Goal: Task Accomplishment & Management: Manage account settings

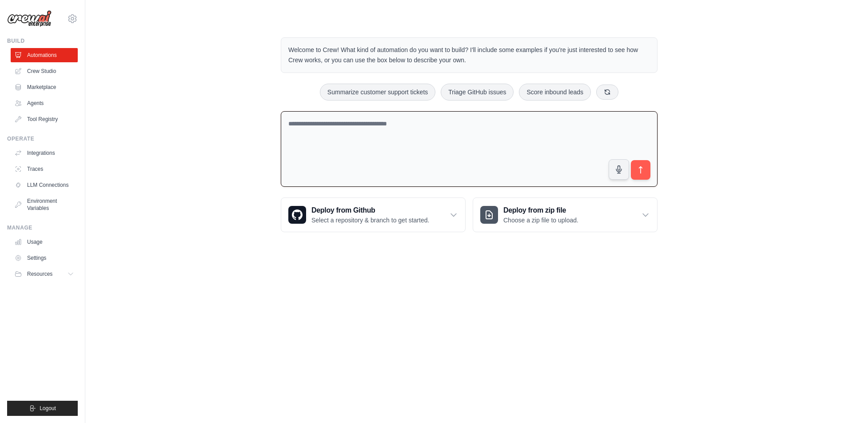
click at [416, 133] on textarea at bounding box center [469, 149] width 377 height 76
paste textarea "**********"
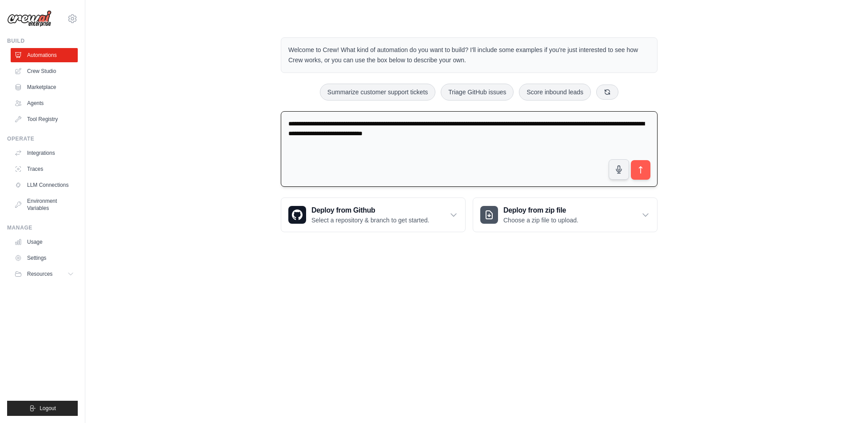
drag, startPoint x: 415, startPoint y: 124, endPoint x: 505, endPoint y: 122, distance: 90.2
click at [505, 122] on textarea "**********" at bounding box center [469, 149] width 377 height 76
type textarea "**********"
click at [643, 165] on icon "submit" at bounding box center [640, 169] width 9 height 9
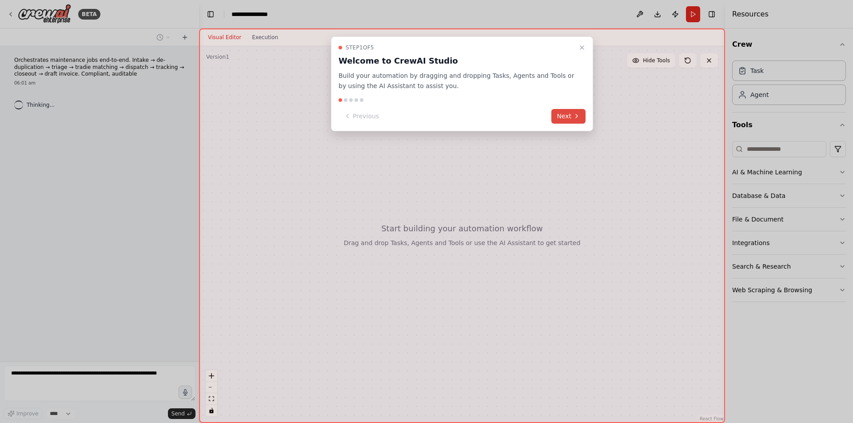
click at [566, 115] on button "Next" at bounding box center [568, 116] width 34 height 15
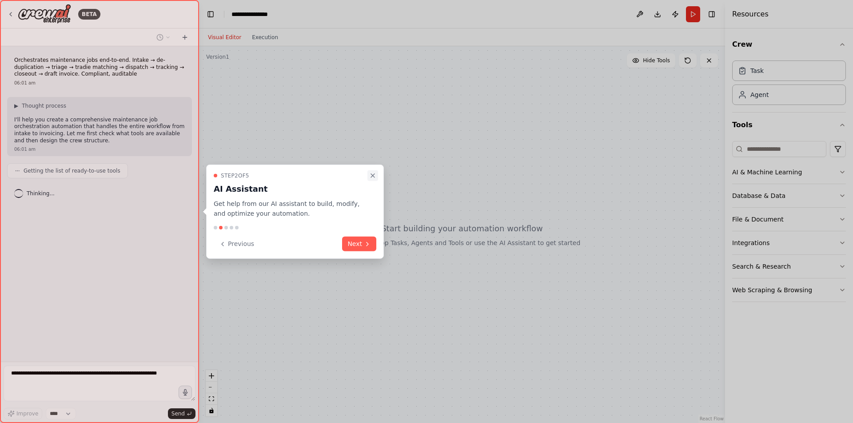
click at [374, 174] on icon "Close walkthrough" at bounding box center [372, 174] width 7 height 7
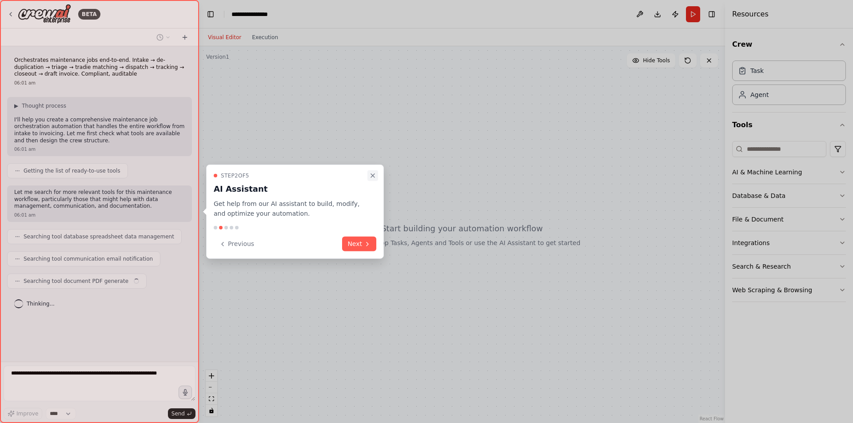
click at [374, 175] on icon "Close walkthrough" at bounding box center [372, 174] width 7 height 7
click at [375, 174] on icon "Close walkthrough" at bounding box center [372, 174] width 7 height 7
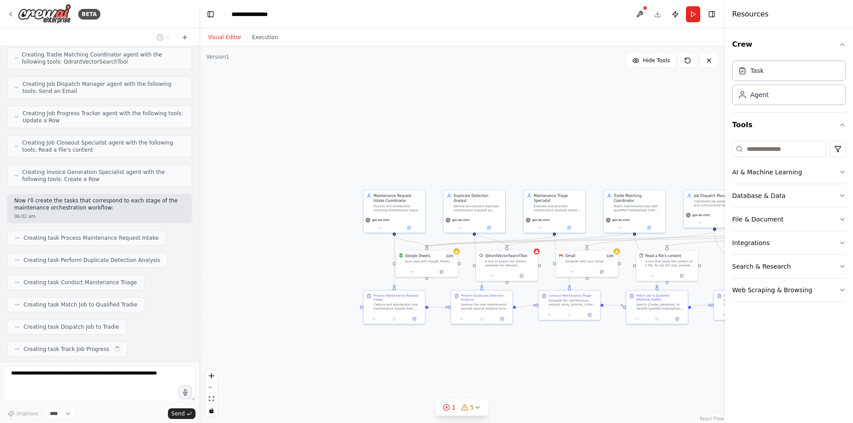
scroll to position [395, 0]
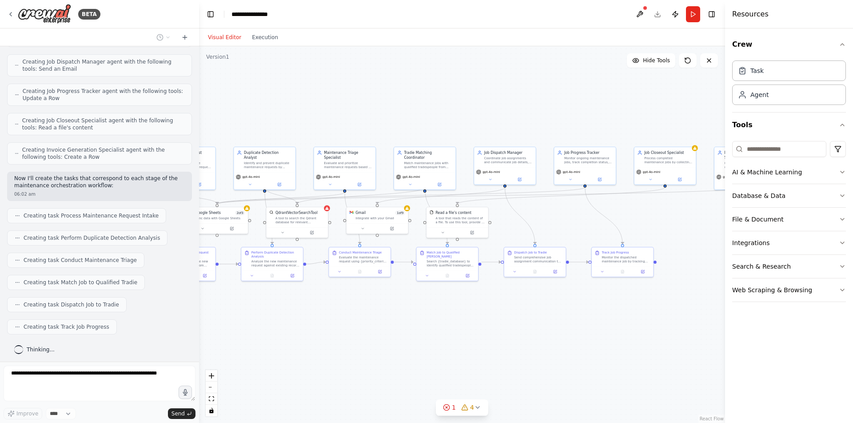
drag, startPoint x: 650, startPoint y: 360, endPoint x: 443, endPoint y: 317, distance: 212.0
click at [443, 317] on div ".deletable-edge-delete-btn { width: 20px; height: 20px; border: 0px solid #ffff…" at bounding box center [462, 234] width 526 height 376
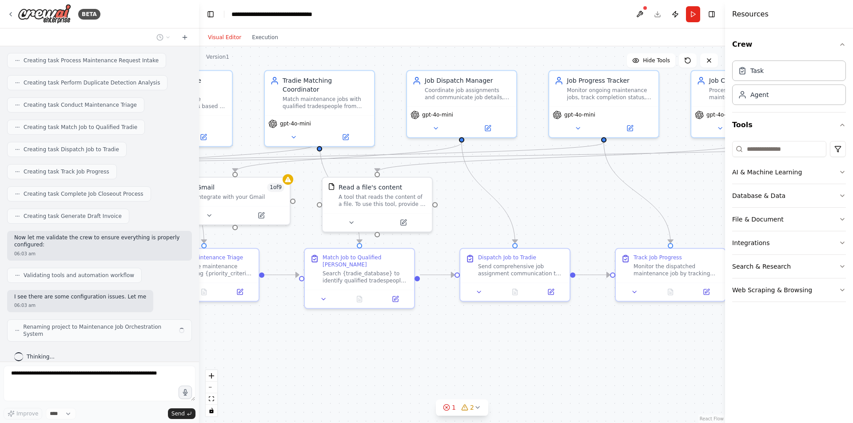
scroll to position [557, 0]
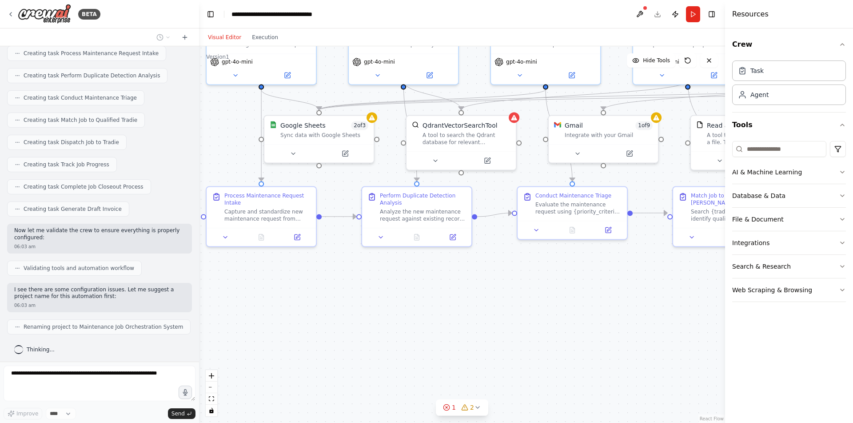
drag, startPoint x: 335, startPoint y: 341, endPoint x: 700, endPoint y: 277, distance: 370.3
click at [703, 279] on div ".deletable-edge-delete-btn { width: 20px; height: 20px; border: 0px solid #ffff…" at bounding box center [462, 234] width 526 height 376
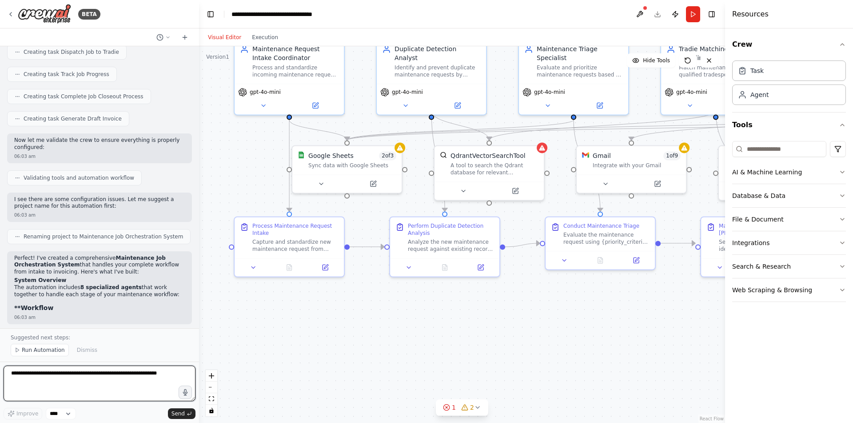
drag, startPoint x: 296, startPoint y: 282, endPoint x: 324, endPoint y: 312, distance: 40.9
click at [324, 312] on div ".deletable-edge-delete-btn { width: 20px; height: 20px; border: 0px solid #ffff…" at bounding box center [462, 234] width 526 height 376
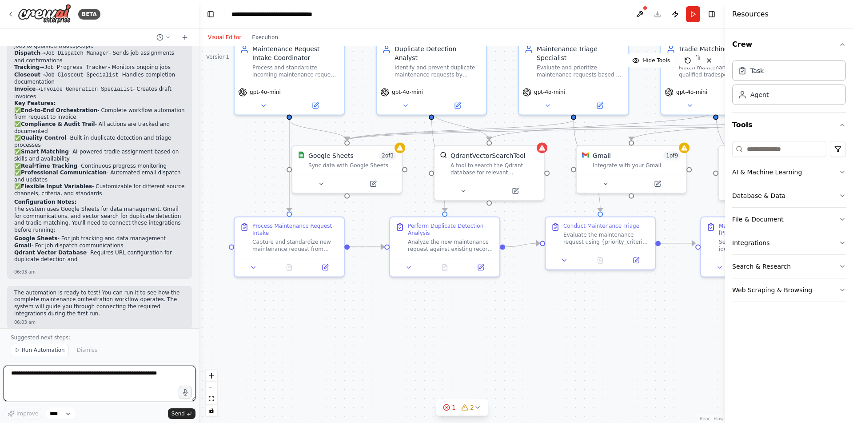
scroll to position [976, 0]
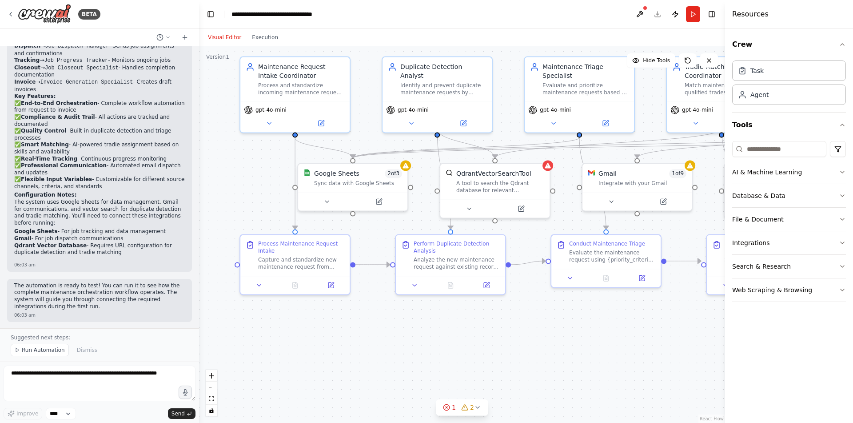
drag, startPoint x: 255, startPoint y: 164, endPoint x: 260, endPoint y: 181, distance: 18.3
click at [260, 181] on div ".deletable-edge-delete-btn { width: 20px; height: 20px; border: 0px solid #ffff…" at bounding box center [462, 234] width 526 height 376
click at [321, 120] on icon at bounding box center [322, 121] width 4 height 4
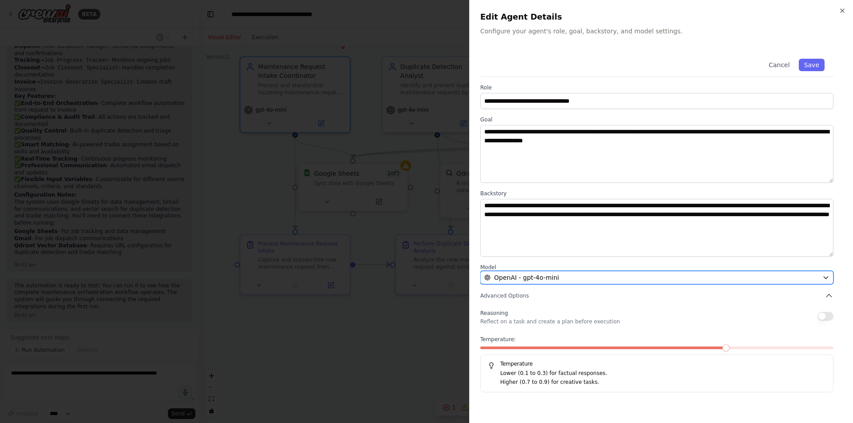
click at [826, 276] on icon "button" at bounding box center [825, 277] width 7 height 7
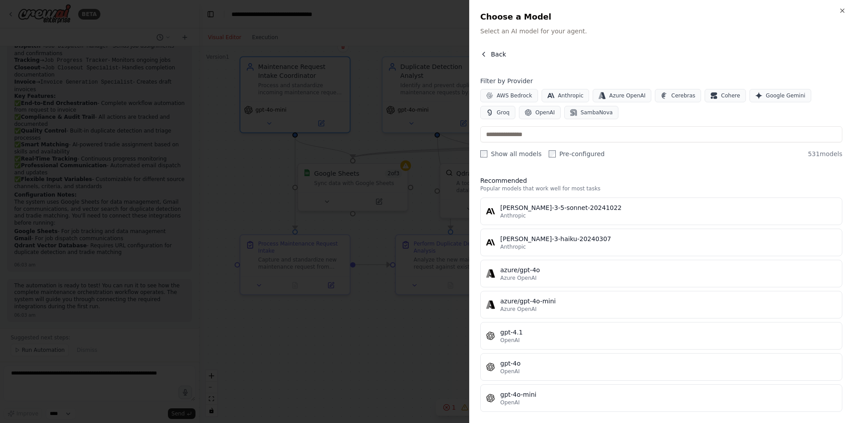
click at [500, 50] on span "Back" at bounding box center [498, 54] width 15 height 9
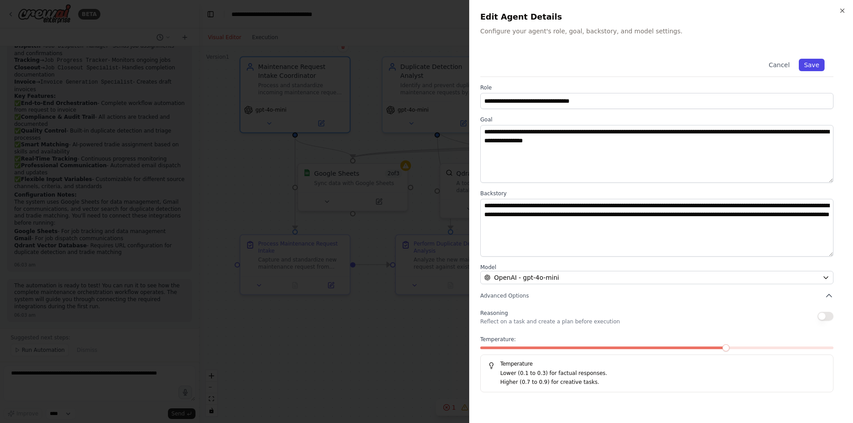
click at [815, 64] on button "Save" at bounding box center [812, 65] width 26 height 12
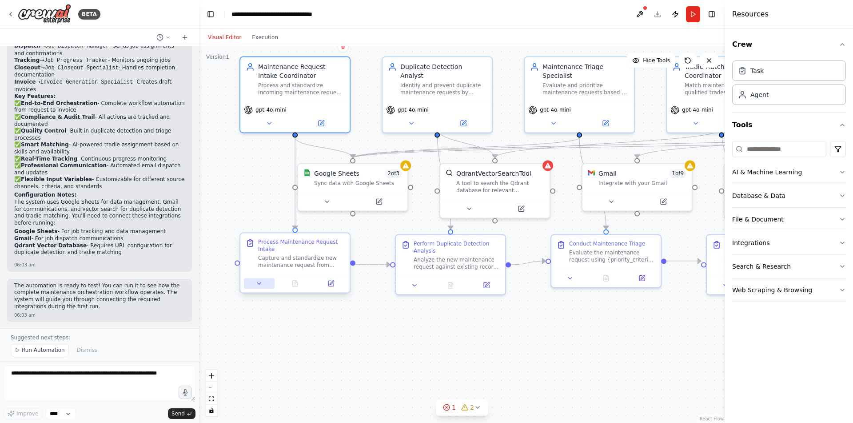
click at [260, 285] on icon at bounding box center [258, 282] width 7 height 7
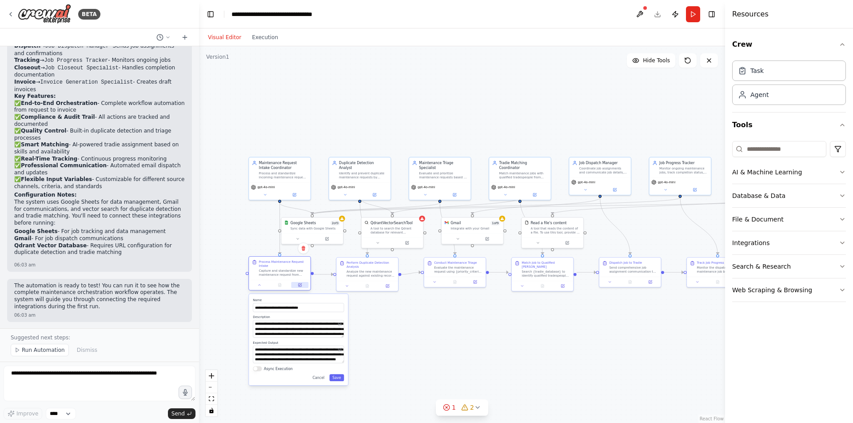
click at [301, 287] on button at bounding box center [299, 285] width 17 height 6
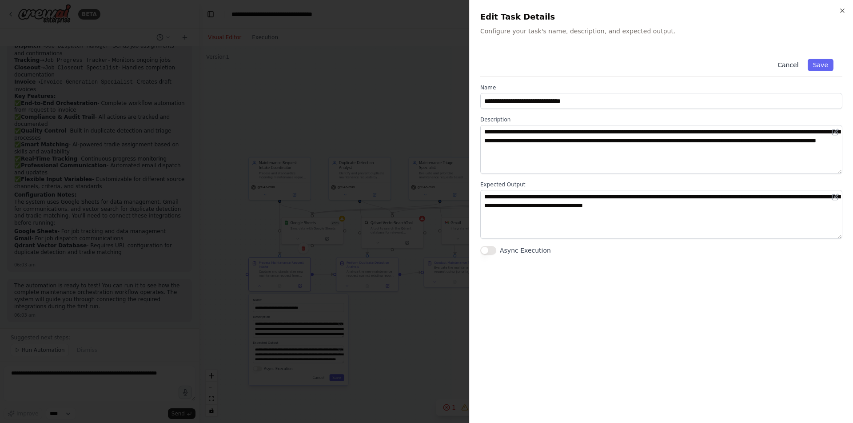
click at [788, 66] on button "Cancel" at bounding box center [788, 65] width 32 height 12
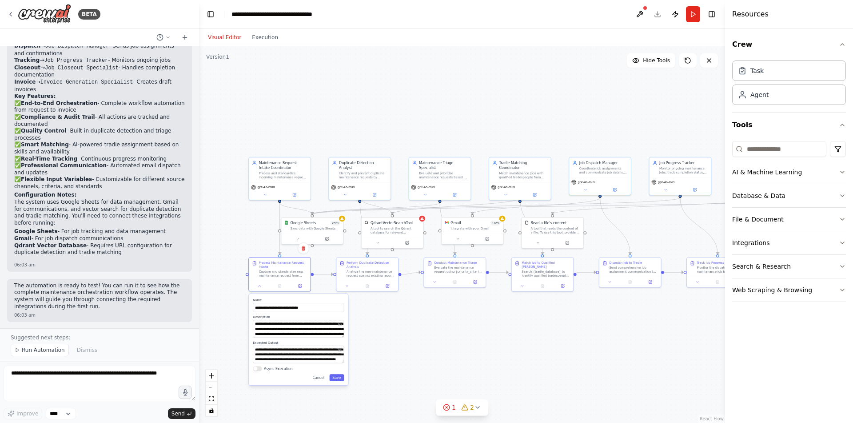
click at [522, 328] on div ".deletable-edge-delete-btn { width: 20px; height: 20px; border: 0px solid #ffff…" at bounding box center [462, 234] width 526 height 376
click at [319, 377] on button "Cancel" at bounding box center [319, 377] width 18 height 7
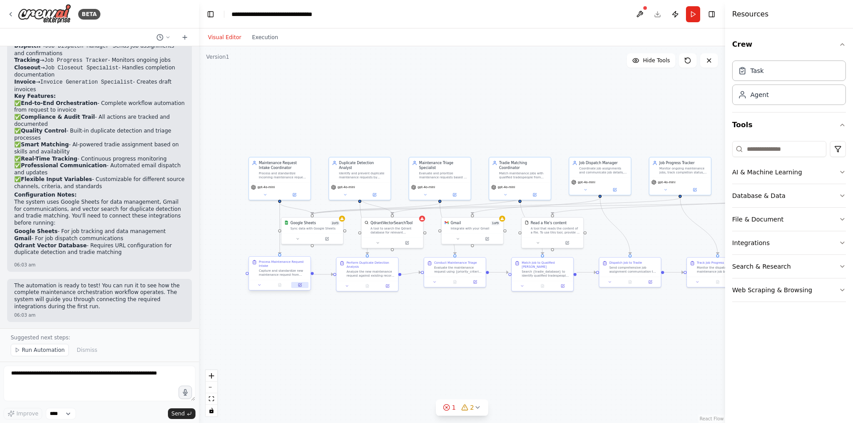
click at [300, 284] on icon at bounding box center [300, 284] width 2 height 2
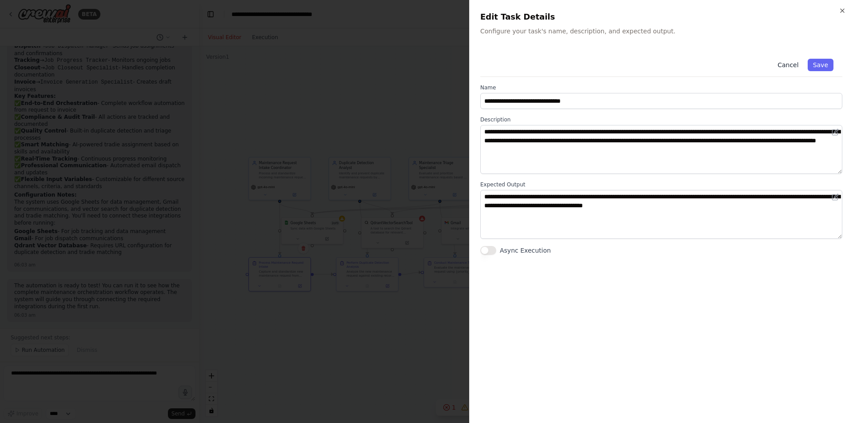
click at [790, 65] on button "Cancel" at bounding box center [788, 65] width 32 height 12
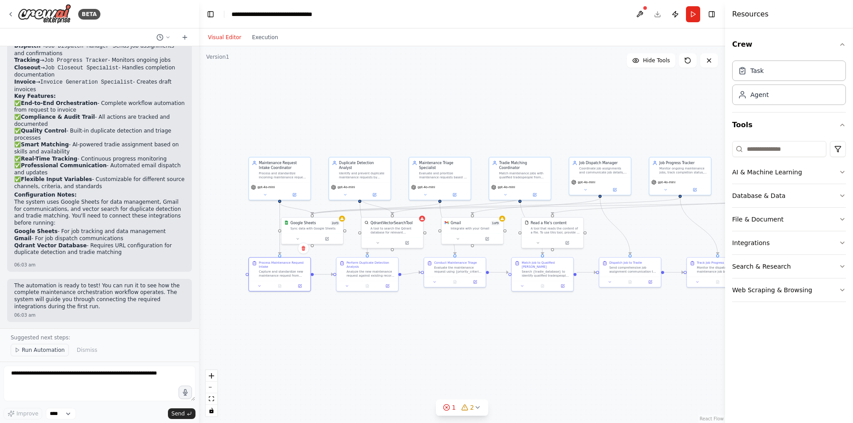
click at [31, 349] on span "Run Automation" at bounding box center [43, 349] width 43 height 7
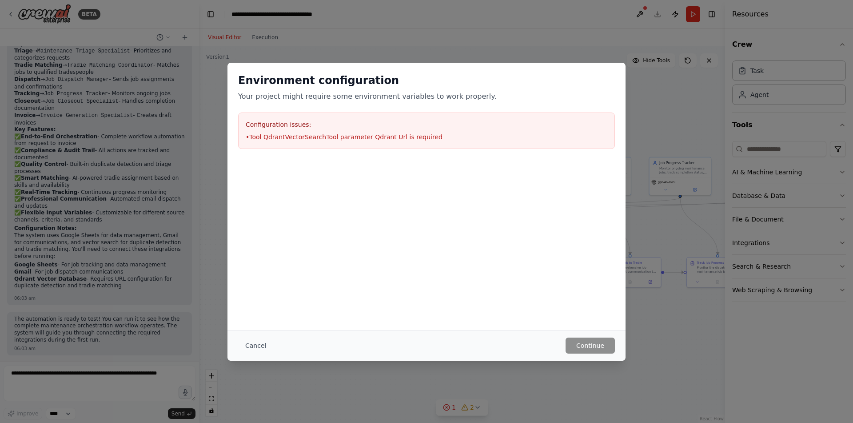
click at [370, 113] on div "Configuration issues: • Tool QdrantVectorSearchTool parameter Qdrant Url is req…" at bounding box center [426, 130] width 377 height 36
click at [373, 122] on h3 "Configuration issues:" at bounding box center [427, 124] width 362 height 9
click at [369, 128] on h3 "Configuration issues:" at bounding box center [427, 124] width 362 height 9
click at [251, 347] on button "Cancel" at bounding box center [255, 345] width 35 height 16
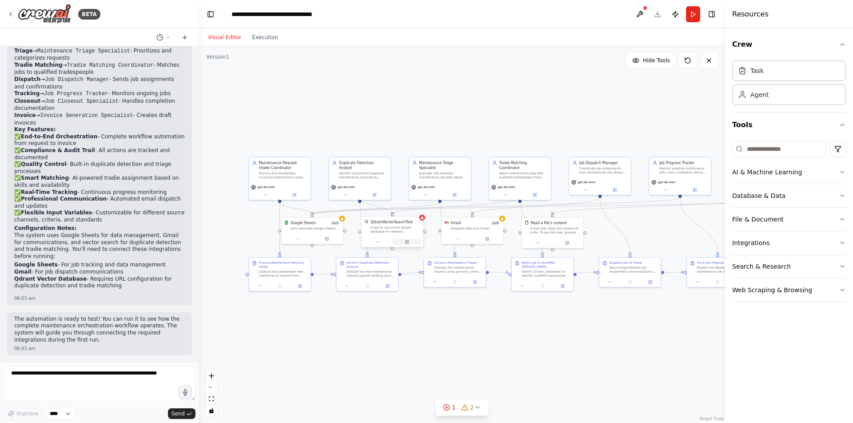
click at [409, 242] on icon at bounding box center [407, 241] width 4 height 4
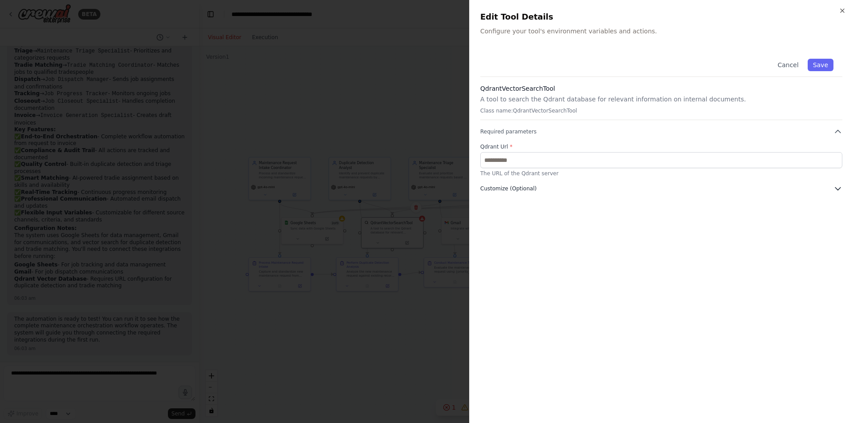
click at [840, 188] on icon "button" at bounding box center [837, 188] width 5 height 3
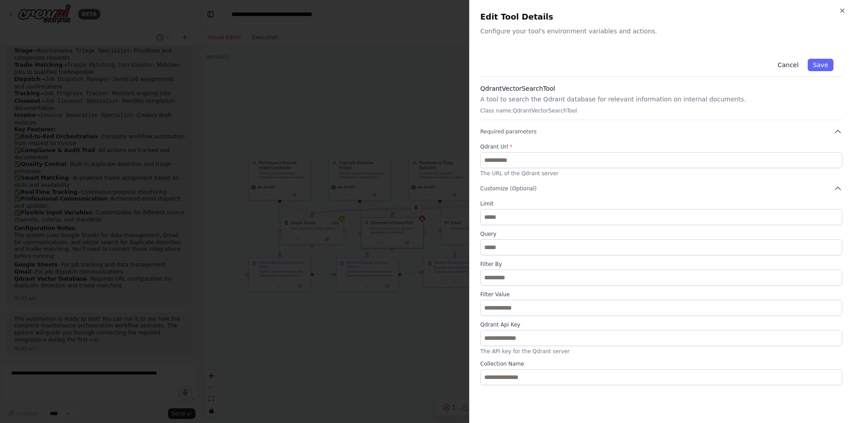
click at [790, 69] on button "Cancel" at bounding box center [788, 65] width 32 height 12
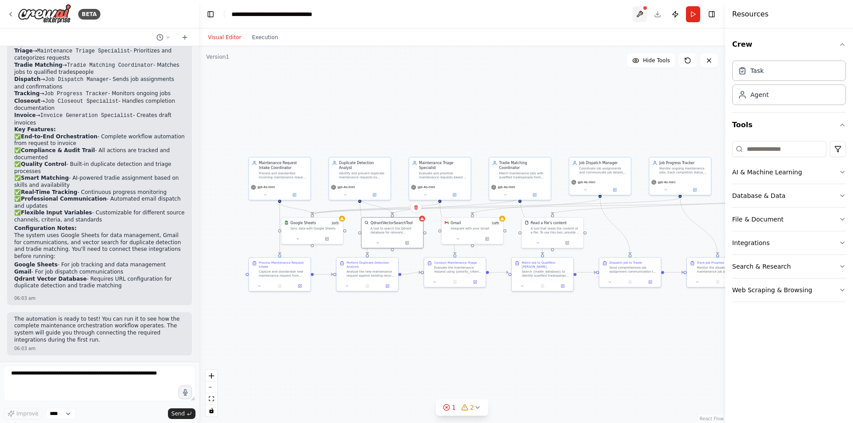
click at [642, 14] on button at bounding box center [640, 14] width 14 height 16
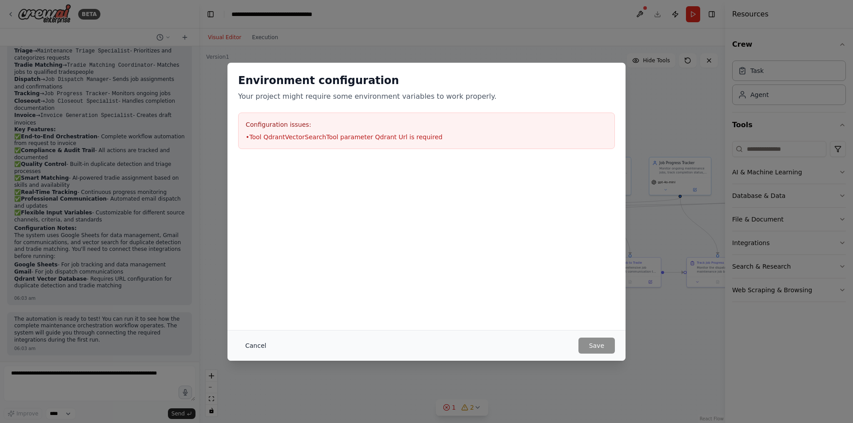
click at [247, 342] on button "Cancel" at bounding box center [255, 345] width 35 height 16
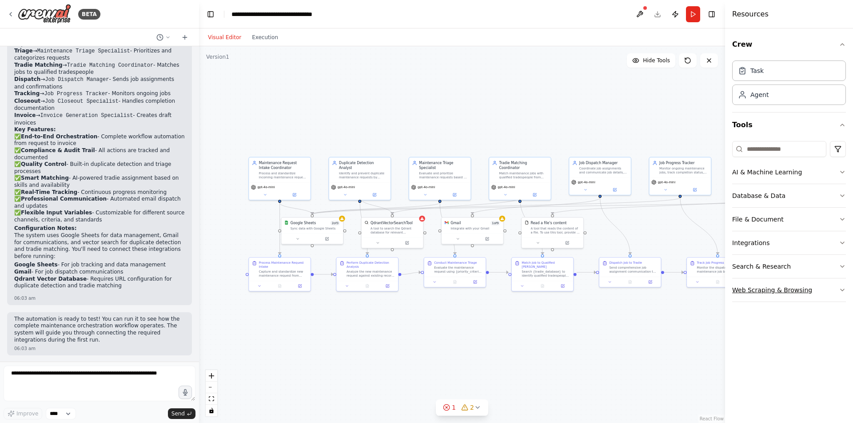
click at [841, 291] on icon "button" at bounding box center [842, 289] width 7 height 7
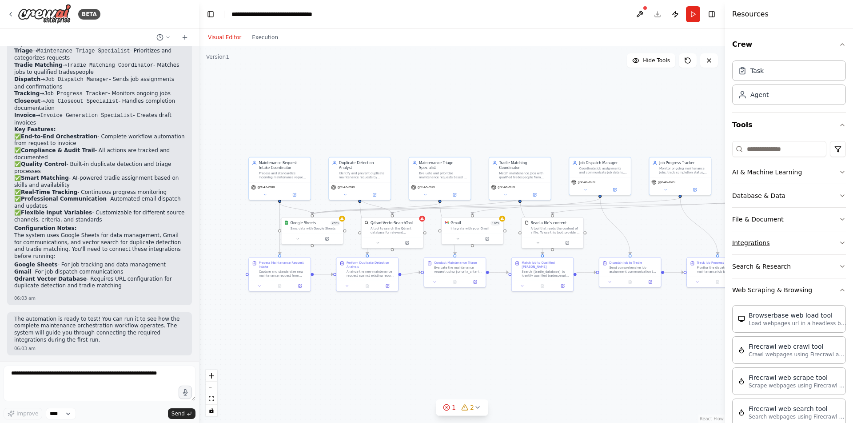
click at [838, 243] on button "Integrations" at bounding box center [789, 242] width 114 height 23
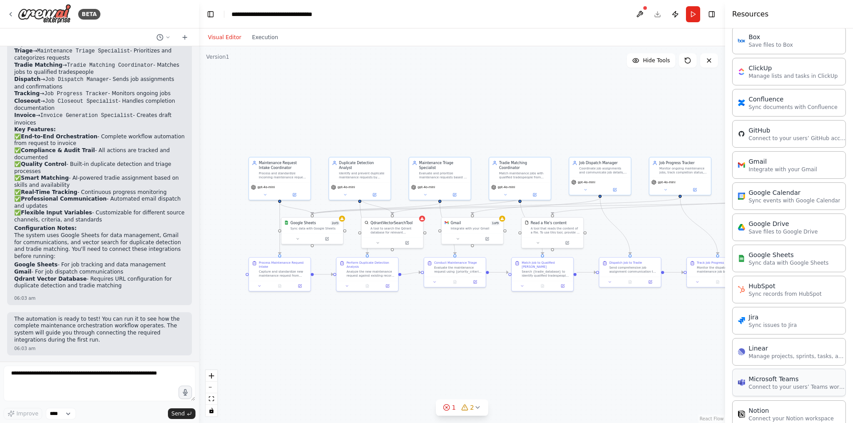
scroll to position [184, 0]
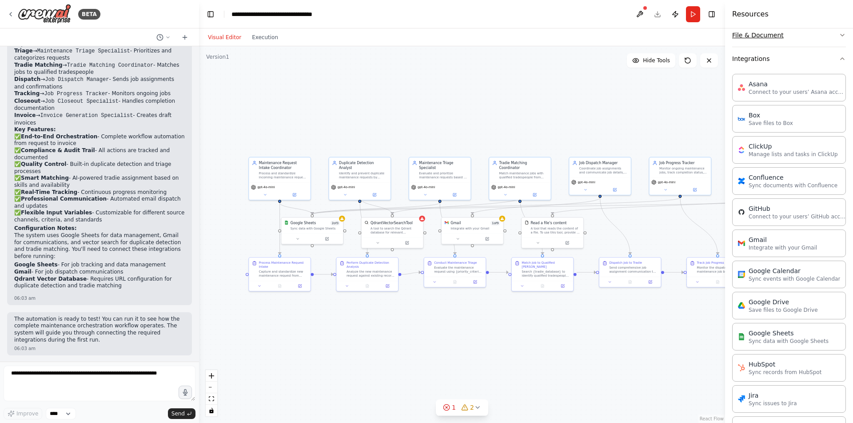
click at [839, 38] on icon "button" at bounding box center [842, 35] width 7 height 7
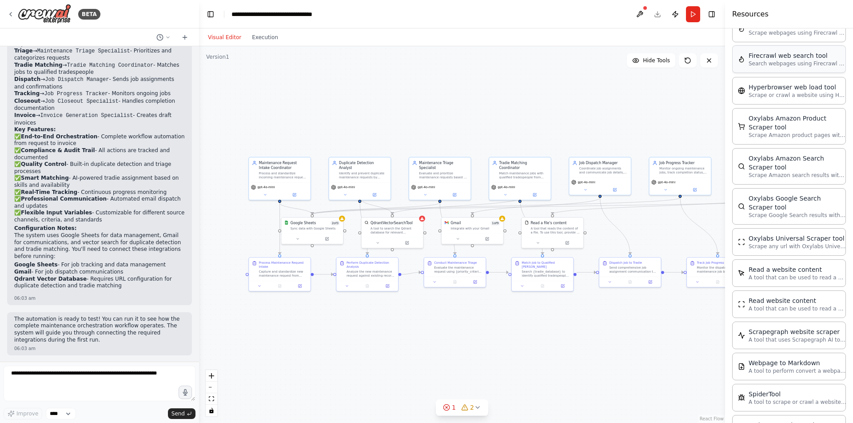
scroll to position [1279, 0]
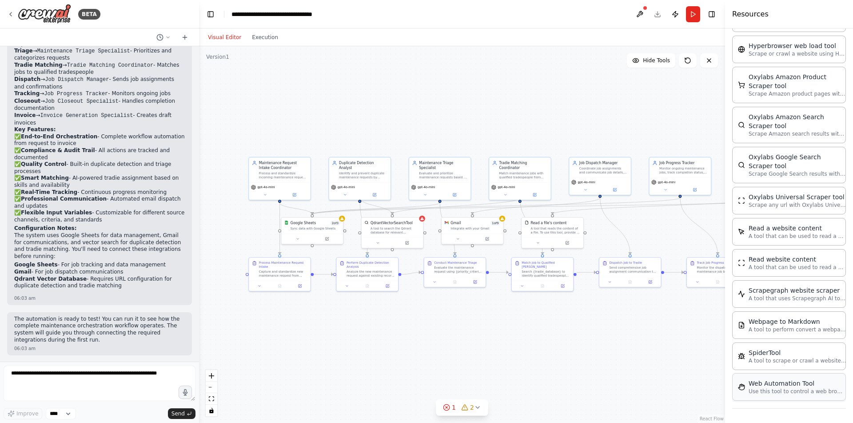
click at [779, 388] on p "Use this tool to control a web browser and interact with websites using natural…" at bounding box center [798, 390] width 98 height 7
click at [339, 355] on button at bounding box center [334, 352] width 28 height 6
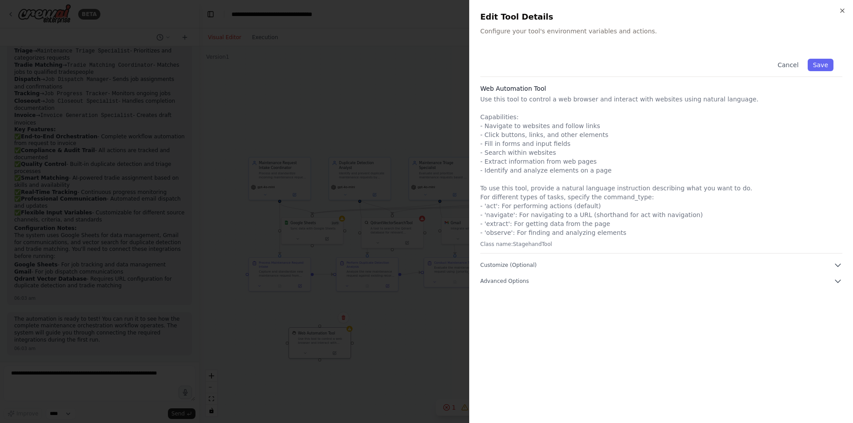
click at [544, 260] on div "Cancel Save Web Automation Tool Use this tool to control a web browser and inte…" at bounding box center [661, 167] width 362 height 235
click at [559, 260] on div "Cancel Save Web Automation Tool Use this tool to control a web browser and inte…" at bounding box center [661, 167] width 362 height 235
click at [570, 266] on button "Customize (Optional)" at bounding box center [661, 264] width 362 height 9
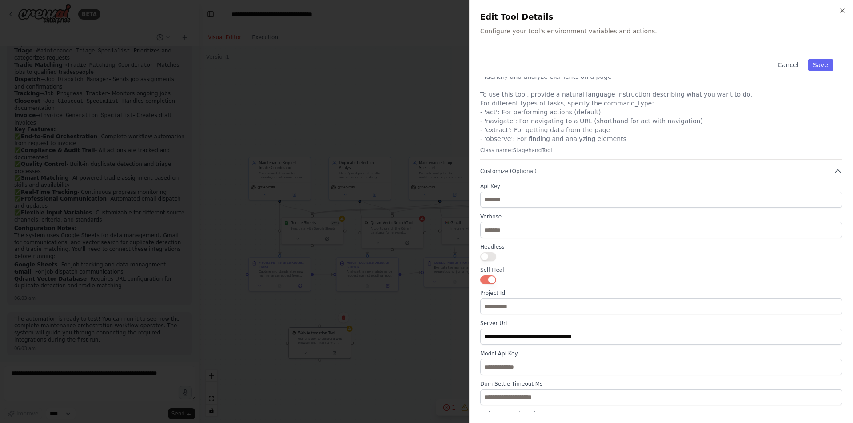
scroll to position [126, 0]
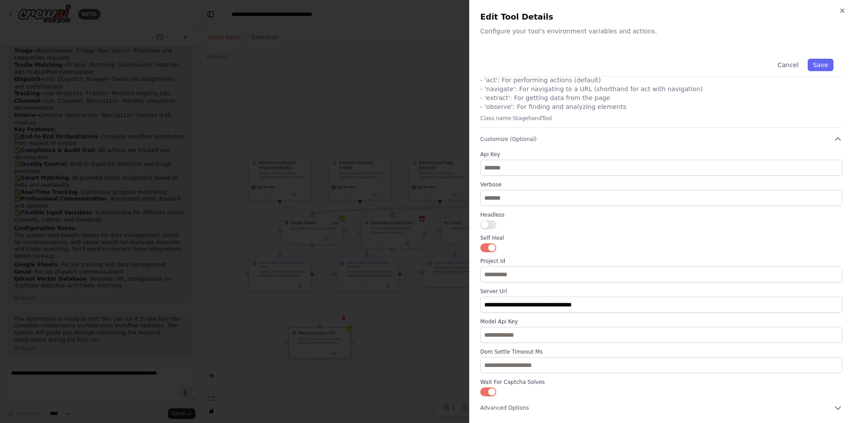
drag, startPoint x: 606, startPoint y: 359, endPoint x: 606, endPoint y: 368, distance: 9.8
click at [606, 368] on div "Dom Settle Timeout Ms ****" at bounding box center [661, 360] width 362 height 25
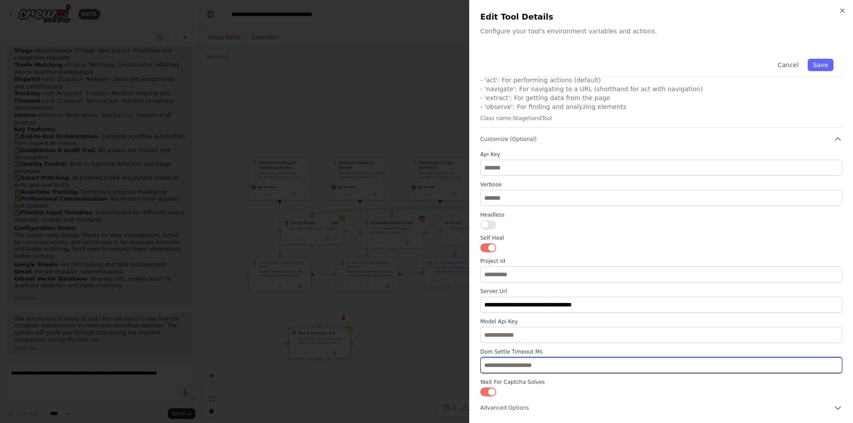
drag, startPoint x: 606, startPoint y: 368, endPoint x: 604, endPoint y: 381, distance: 13.0
click at [604, 373] on input "****" at bounding box center [661, 365] width 362 height 16
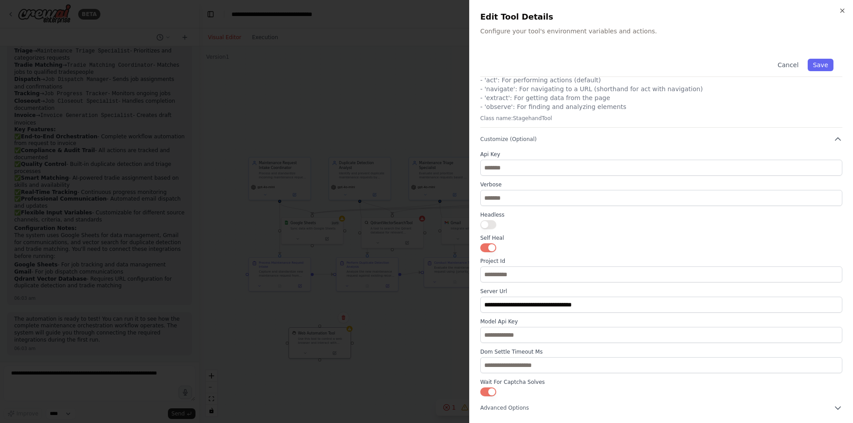
click at [538, 71] on div "Cancel Save" at bounding box center [661, 63] width 362 height 27
drag, startPoint x: 554, startPoint y: 100, endPoint x: 578, endPoint y: 97, distance: 23.8
click at [554, 100] on p "Use this tool to control a web browser and interact with websites using natural…" at bounding box center [661, 40] width 362 height 142
drag, startPoint x: 607, startPoint y: 98, endPoint x: 456, endPoint y: 81, distance: 152.5
click at [480, 81] on div "**********" at bounding box center [661, 231] width 362 height 362
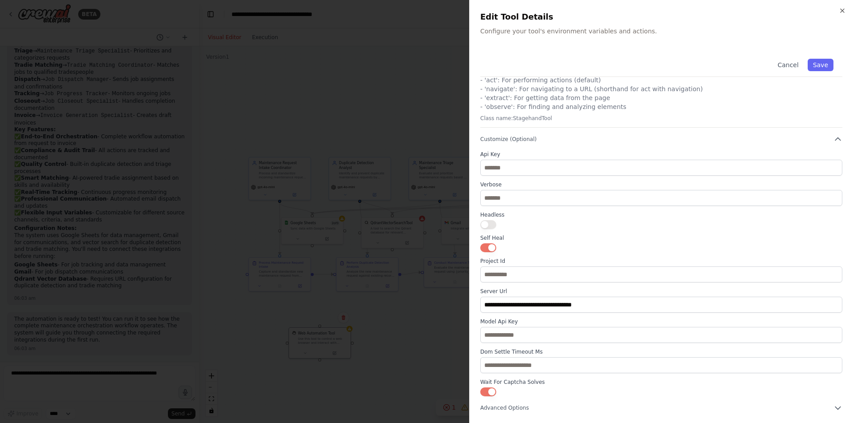
click at [610, 112] on div "Web Automation Tool Use this tool to control a web browser and interact with we…" at bounding box center [661, 42] width 362 height 169
click at [625, 106] on p "Use this tool to control a web browser and interact with websites using natural…" at bounding box center [661, 40] width 362 height 142
click at [627, 106] on p "Use this tool to control a web browser and interact with websites using natural…" at bounding box center [661, 40] width 362 height 142
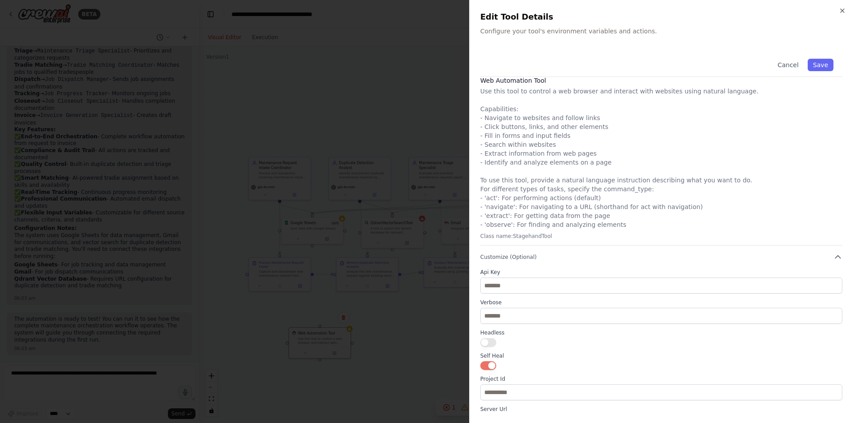
scroll to position [0, 0]
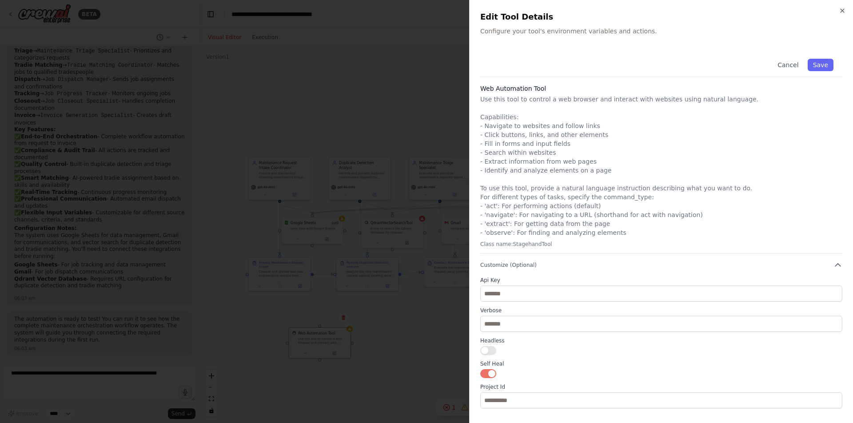
click at [579, 106] on p "Use this tool to control a web browser and interact with websites using natural…" at bounding box center [661, 166] width 362 height 142
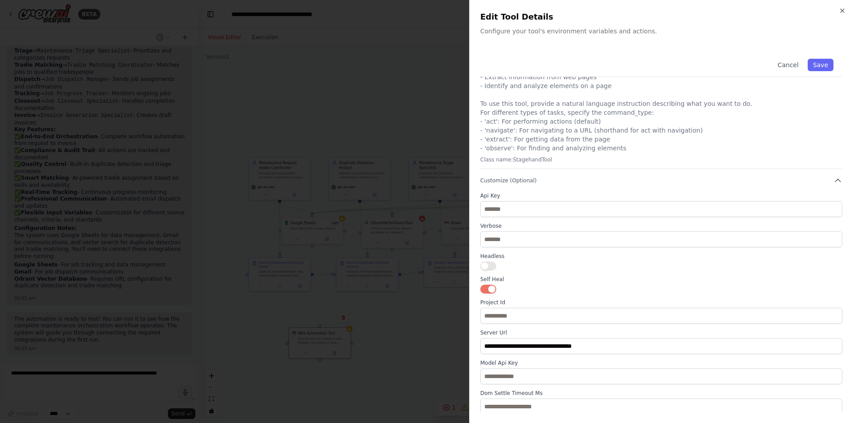
scroll to position [126, 0]
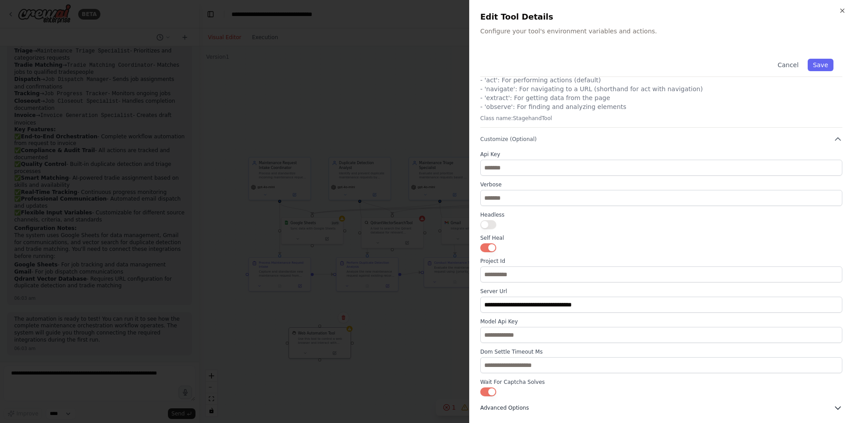
click at [523, 404] on span "Advanced Options" at bounding box center [504, 407] width 48 height 7
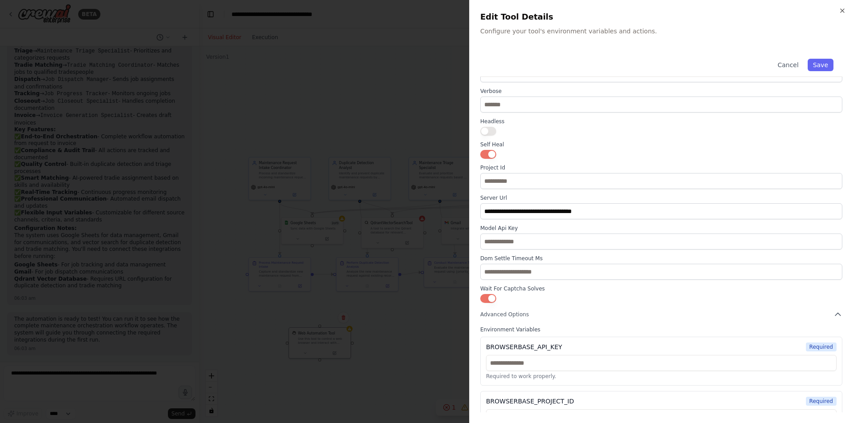
scroll to position [247, 0]
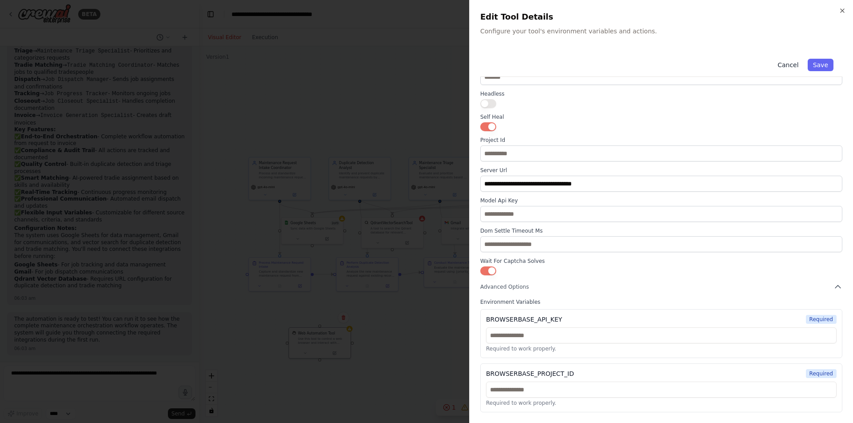
click at [787, 61] on button "Cancel" at bounding box center [788, 65] width 32 height 12
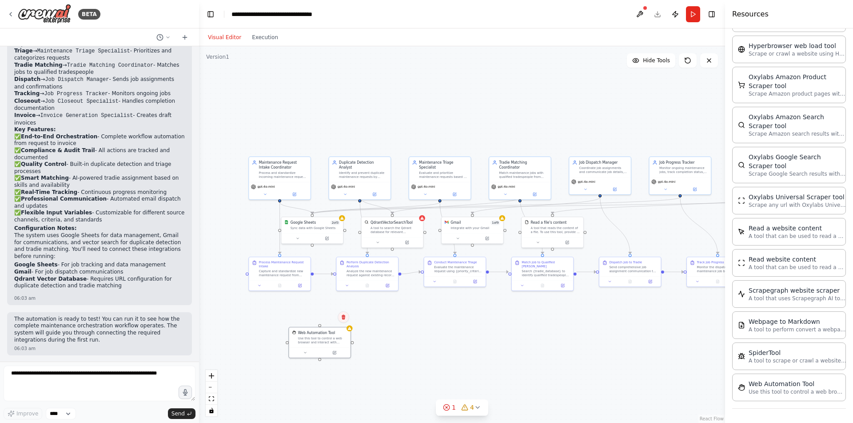
click at [342, 315] on icon at bounding box center [343, 316] width 5 height 5
click at [345, 316] on icon at bounding box center [343, 316] width 5 height 5
click at [321, 319] on button "Confirm" at bounding box center [319, 316] width 32 height 11
click at [475, 349] on button at bounding box center [474, 351] width 28 height 6
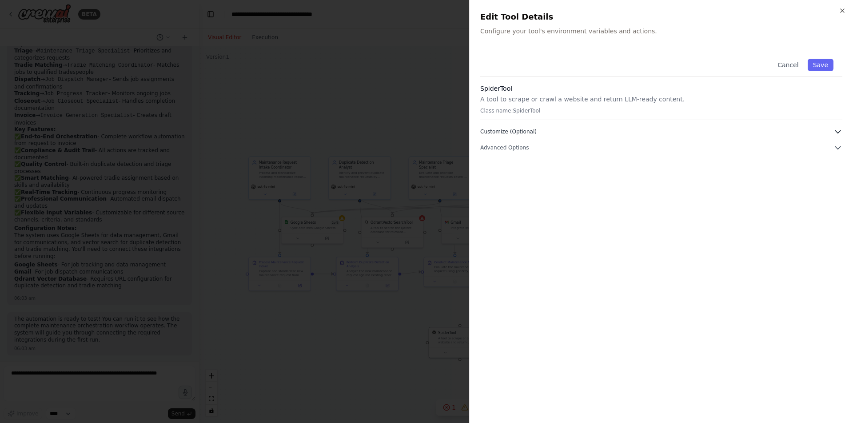
click at [817, 127] on button "Customize (Optional)" at bounding box center [661, 131] width 362 height 9
click at [620, 261] on button "Advanced Options" at bounding box center [661, 263] width 362 height 9
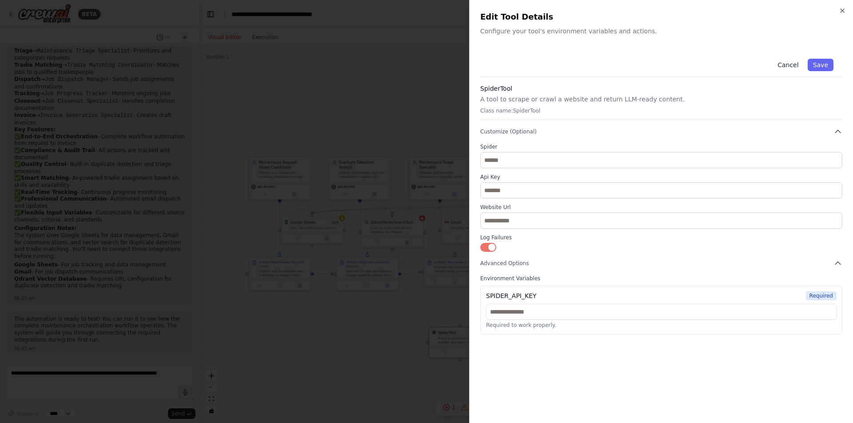
click at [791, 62] on button "Cancel" at bounding box center [788, 65] width 32 height 12
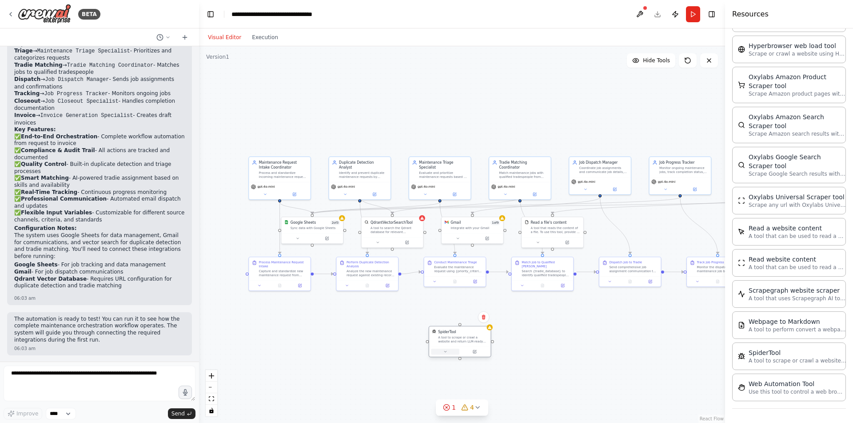
click at [442, 351] on button at bounding box center [445, 351] width 28 height 6
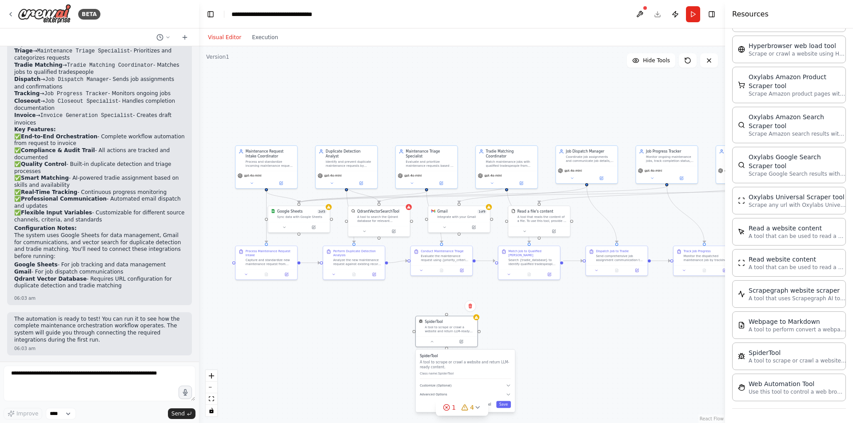
drag, startPoint x: 609, startPoint y: 401, endPoint x: 583, endPoint y: 400, distance: 25.3
click at [594, 391] on div ".deletable-edge-delete-btn { width: 20px; height: 20px; border: 0px solid #ffff…" at bounding box center [462, 234] width 526 height 376
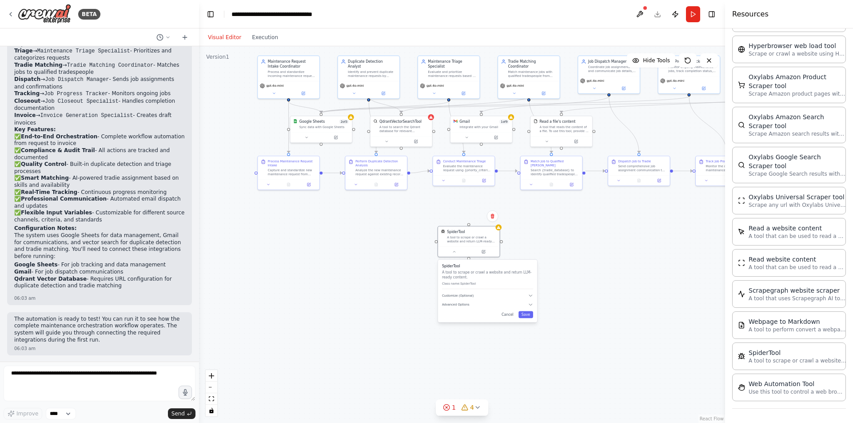
drag, startPoint x: 324, startPoint y: 331, endPoint x: 346, endPoint y: 241, distance: 92.2
click at [346, 241] on div ".deletable-edge-delete-btn { width: 20px; height: 20px; border: 0px solid #ffff…" at bounding box center [462, 234] width 526 height 376
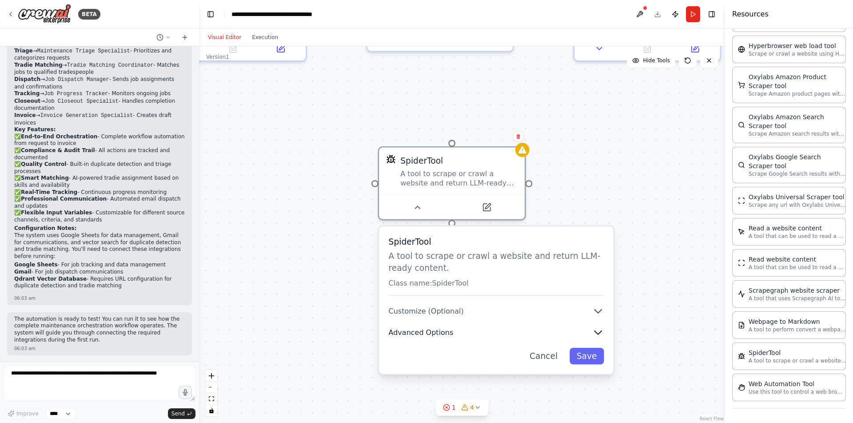
click at [602, 331] on icon "button" at bounding box center [598, 332] width 12 height 12
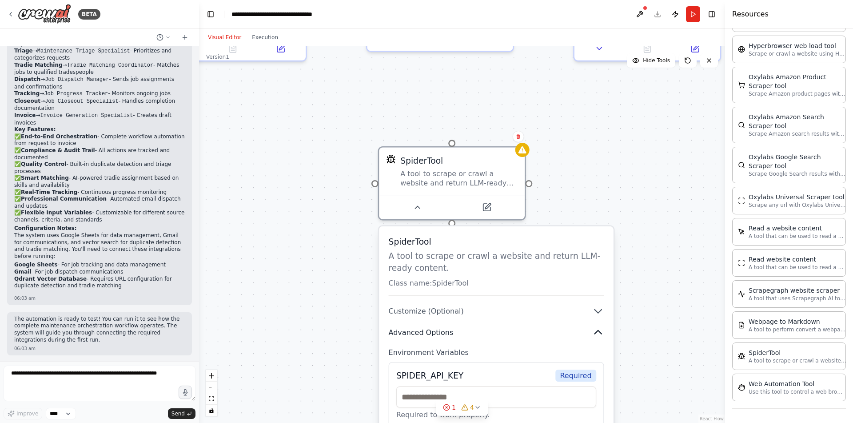
click at [602, 331] on icon "button" at bounding box center [598, 332] width 12 height 12
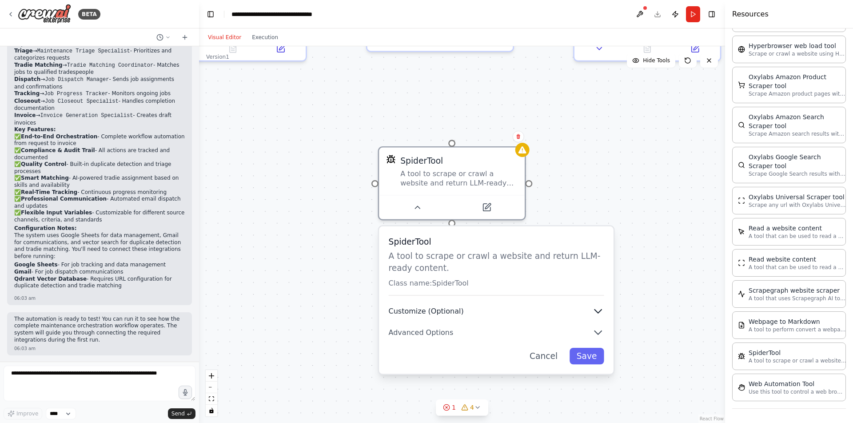
click at [595, 314] on icon "button" at bounding box center [598, 311] width 12 height 12
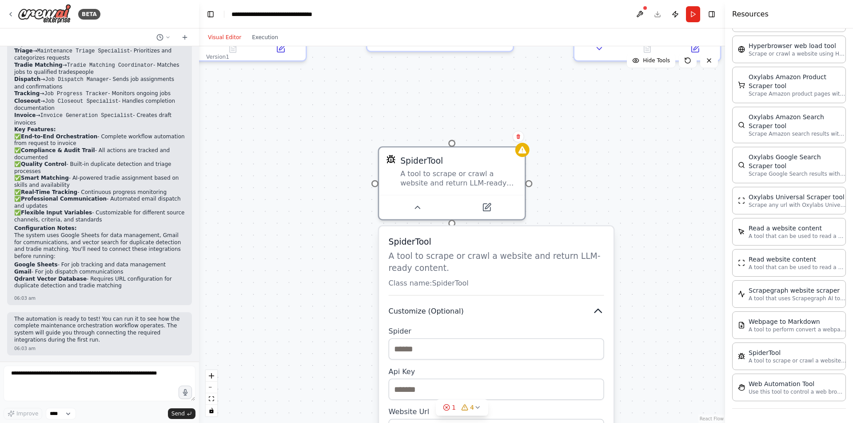
click at [595, 314] on icon "button" at bounding box center [598, 311] width 12 height 12
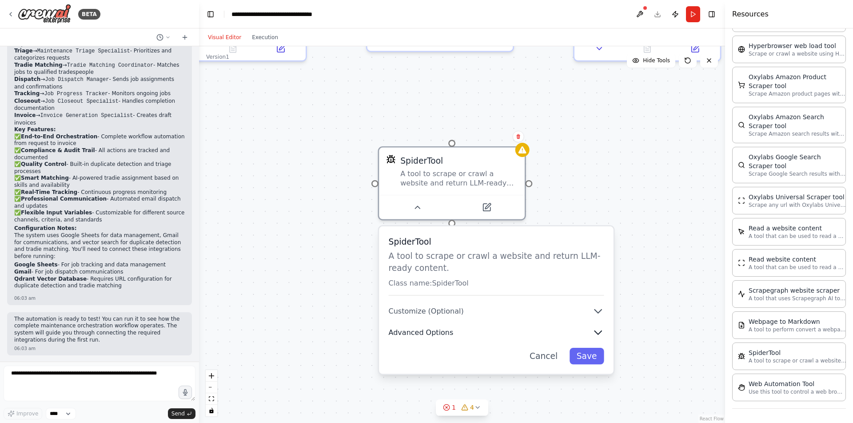
click at [595, 327] on icon "button" at bounding box center [598, 332] width 12 height 12
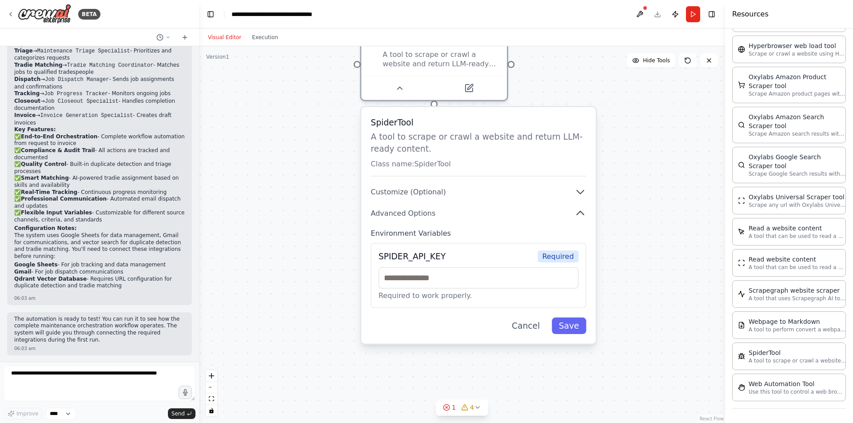
drag, startPoint x: 665, startPoint y: 335, endPoint x: 654, endPoint y: 241, distance: 94.4
click at [654, 241] on div ".deletable-edge-delete-btn { width: 20px; height: 20px; border: 0px solid #ffff…" at bounding box center [462, 234] width 526 height 376
click at [578, 213] on icon "button" at bounding box center [580, 213] width 7 height 4
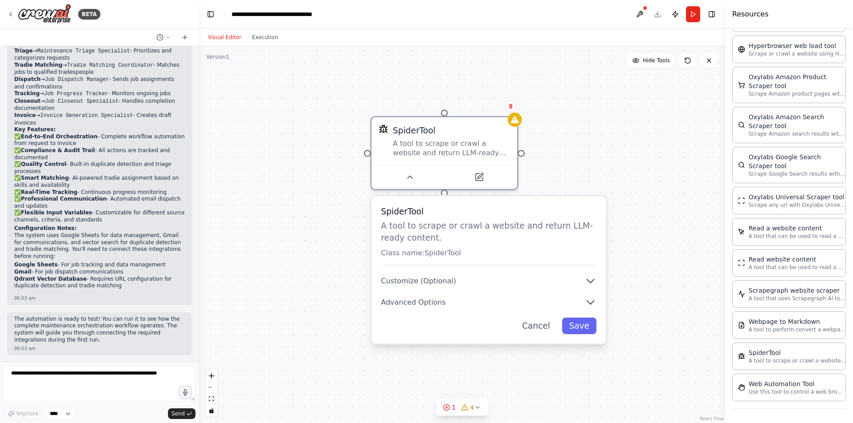
drag, startPoint x: 645, startPoint y: 108, endPoint x: 559, endPoint y: 253, distance: 168.2
click at [655, 198] on div ".deletable-edge-delete-btn { width: 20px; height: 20px; border: 0px solid #ffff…" at bounding box center [462, 234] width 526 height 376
click at [411, 174] on icon at bounding box center [409, 175] width 9 height 9
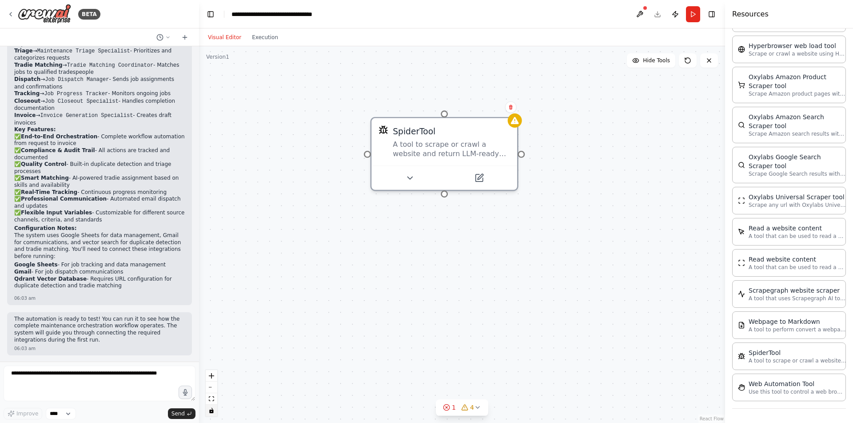
click at [212, 410] on icon "toggle interactivity" at bounding box center [211, 409] width 4 height 5
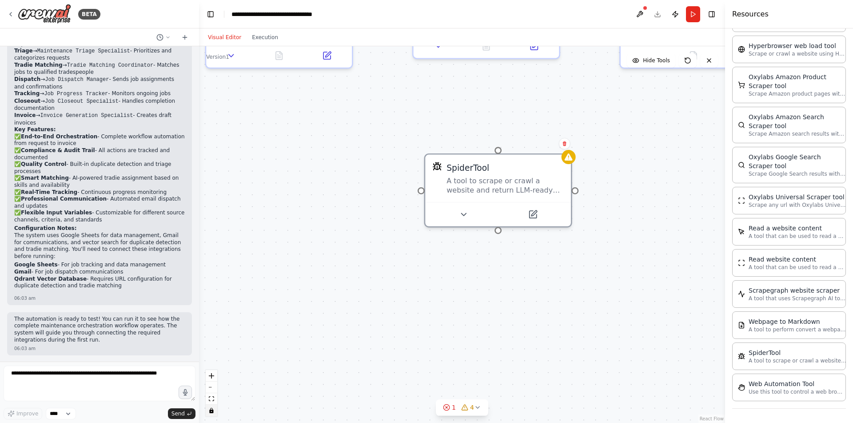
drag, startPoint x: 490, startPoint y: 132, endPoint x: 564, endPoint y: 191, distance: 94.8
click at [564, 191] on div ".deletable-edge-delete-btn { width: 20px; height: 20px; border: 0px solid #ffff…" at bounding box center [462, 234] width 526 height 376
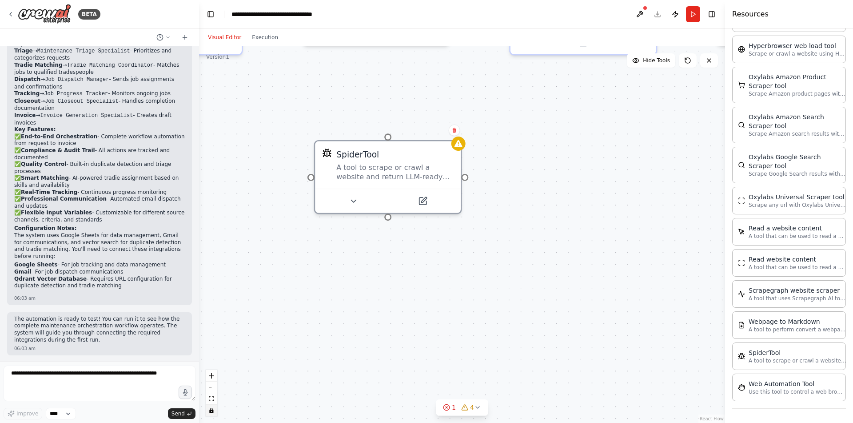
drag, startPoint x: 564, startPoint y: 191, endPoint x: 434, endPoint y: 155, distance: 135.2
click at [434, 155] on div ".deletable-edge-delete-btn { width: 20px; height: 20px; border: 0px solid #ffff…" at bounding box center [462, 234] width 526 height 376
click at [213, 408] on icon "toggle interactivity" at bounding box center [211, 409] width 5 height 5
click at [396, 169] on div "A tool to scrape or crawl a website and return LLM-ready content." at bounding box center [394, 169] width 117 height 19
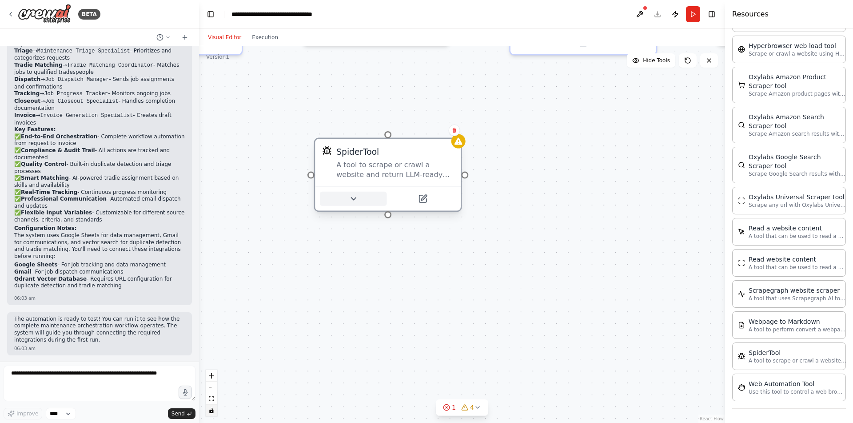
click at [350, 200] on icon at bounding box center [353, 198] width 9 height 9
click at [404, 162] on div "A tool to scrape or crawl a website and return LLM-ready content." at bounding box center [394, 169] width 117 height 19
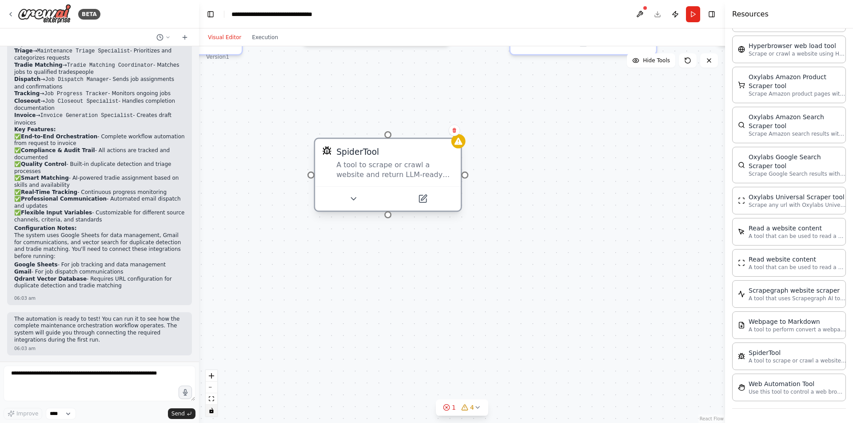
click at [404, 162] on div "A tool to scrape or crawl a website and return LLM-ready content." at bounding box center [394, 169] width 117 height 19
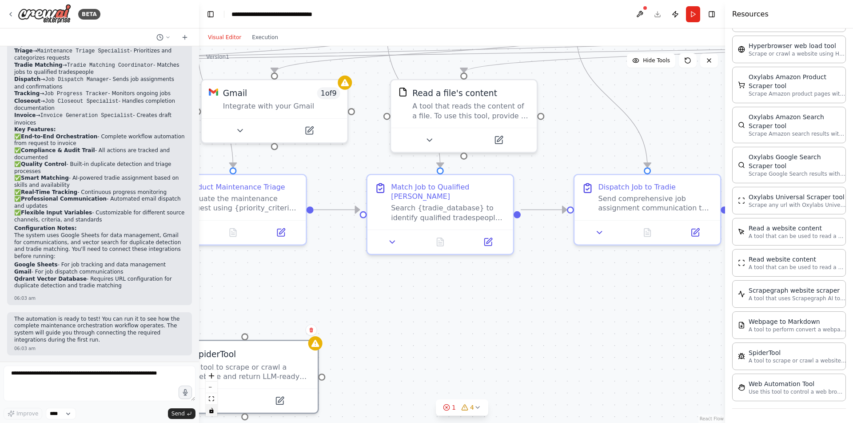
drag, startPoint x: 592, startPoint y: 88, endPoint x: 547, endPoint y: 197, distance: 117.9
click at [547, 197] on div ".deletable-edge-delete-btn { width: 20px; height: 20px; border: 0px solid #ffff…" at bounding box center [462, 234] width 526 height 376
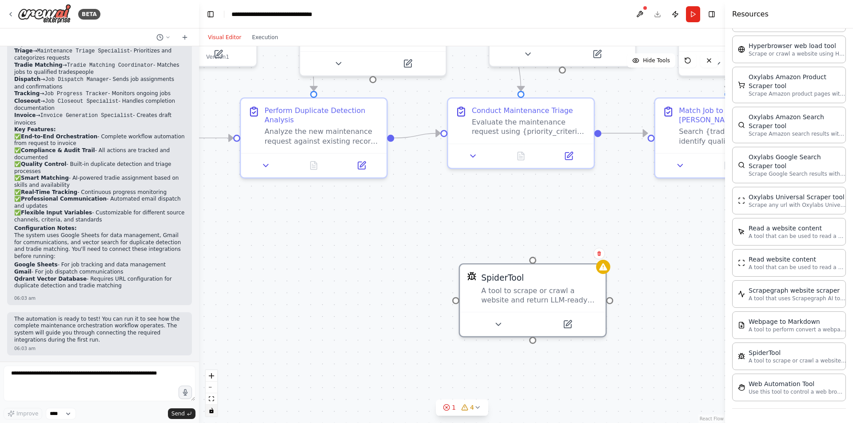
drag, startPoint x: 370, startPoint y: 176, endPoint x: 558, endPoint y: 189, distance: 188.8
click at [558, 189] on div ".deletable-edge-delete-btn { width: 20px; height: 20px; border: 0px solid #ffff…" at bounding box center [462, 234] width 526 height 376
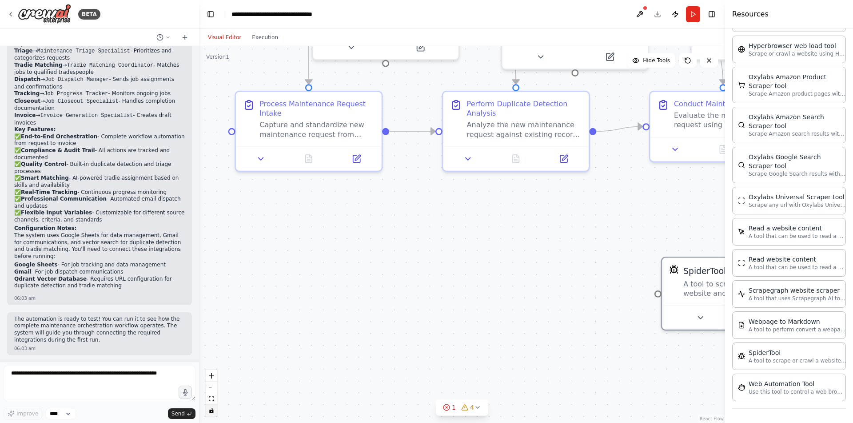
drag, startPoint x: 378, startPoint y: 255, endPoint x: 580, endPoint y: 248, distance: 202.3
click at [580, 248] on div ".deletable-edge-delete-btn { width: 20px; height: 20px; border: 0px solid #ffff…" at bounding box center [462, 234] width 526 height 376
click at [259, 160] on icon at bounding box center [260, 156] width 9 height 9
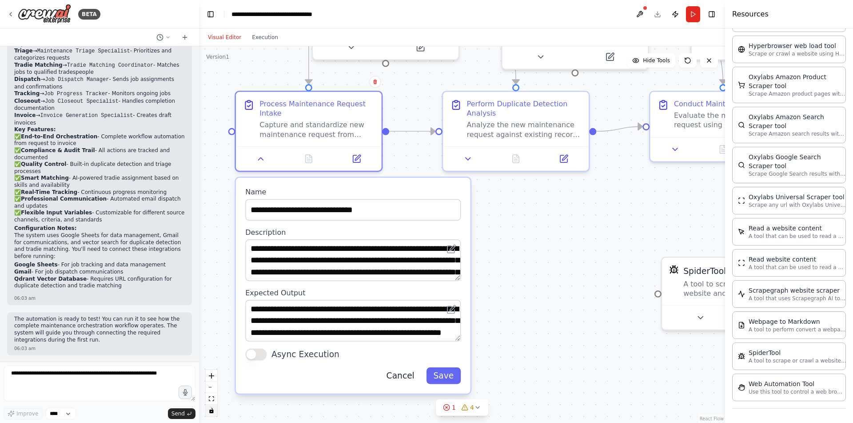
click at [404, 371] on button "Cancel" at bounding box center [400, 375] width 42 height 16
click at [404, 379] on button "Cancel" at bounding box center [400, 375] width 42 height 16
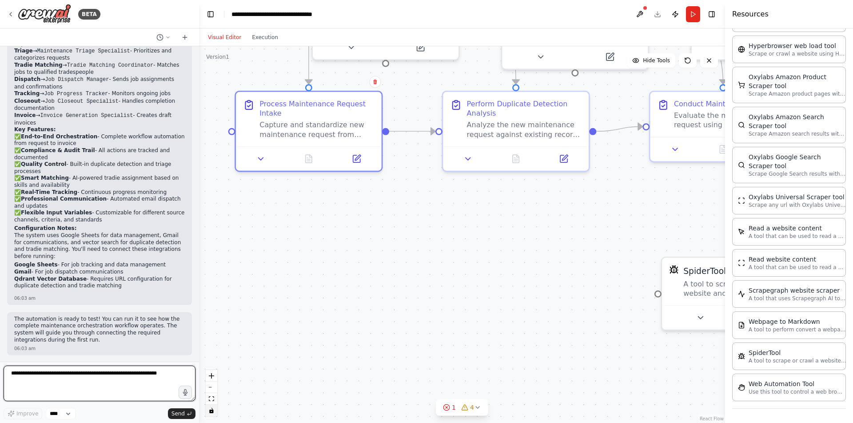
click at [75, 381] on textarea at bounding box center [100, 383] width 192 height 36
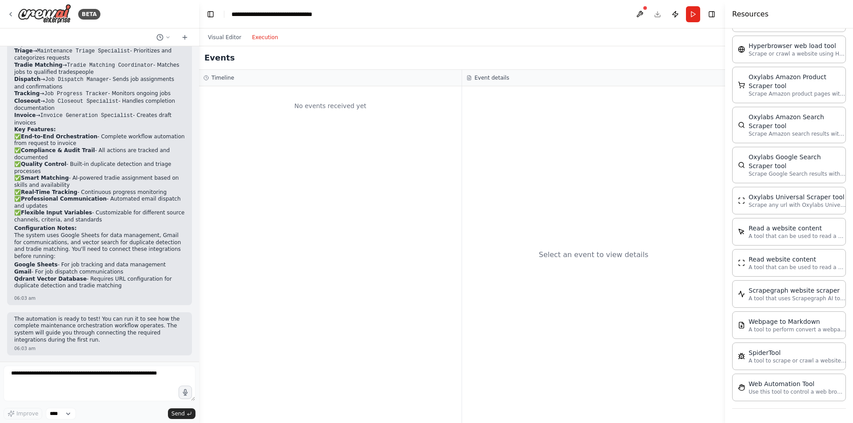
click at [260, 36] on button "Execution" at bounding box center [265, 37] width 37 height 11
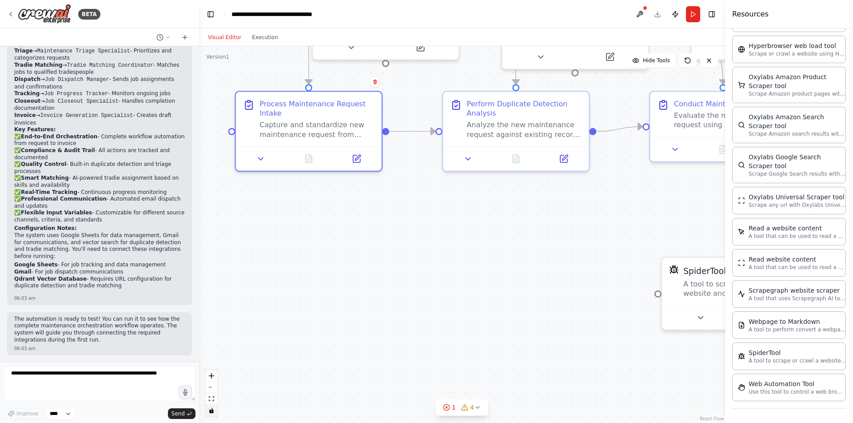
click at [224, 40] on button "Visual Editor" at bounding box center [225, 37] width 44 height 11
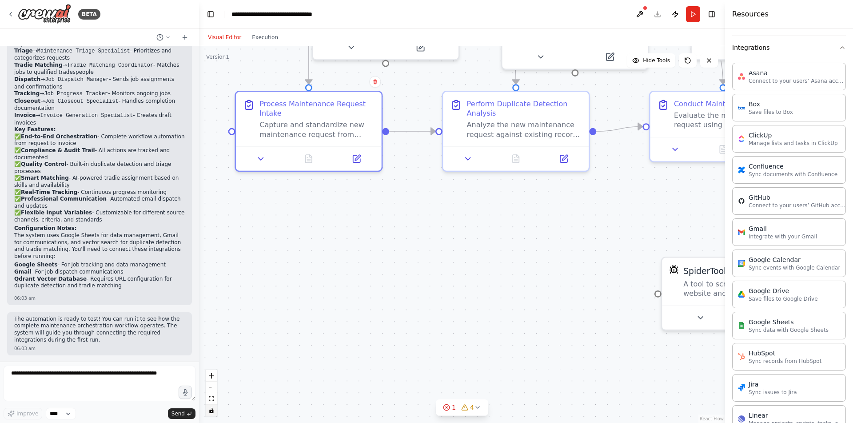
scroll to position [0, 0]
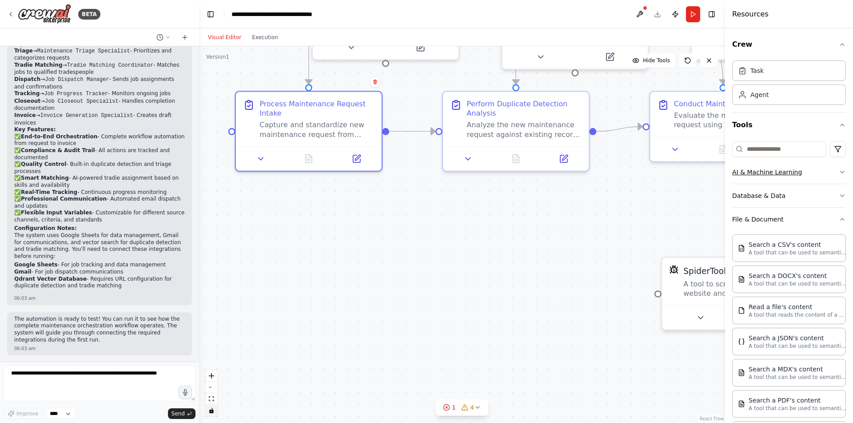
click at [769, 167] on button "AI & Machine Learning" at bounding box center [789, 171] width 114 height 23
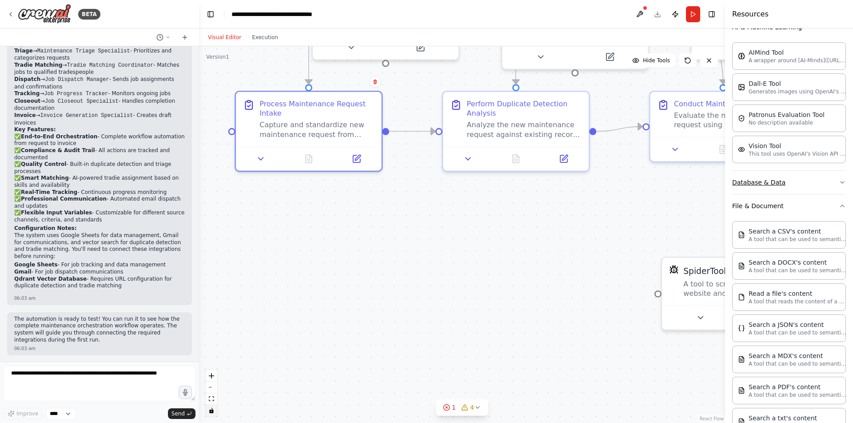
scroll to position [184, 0]
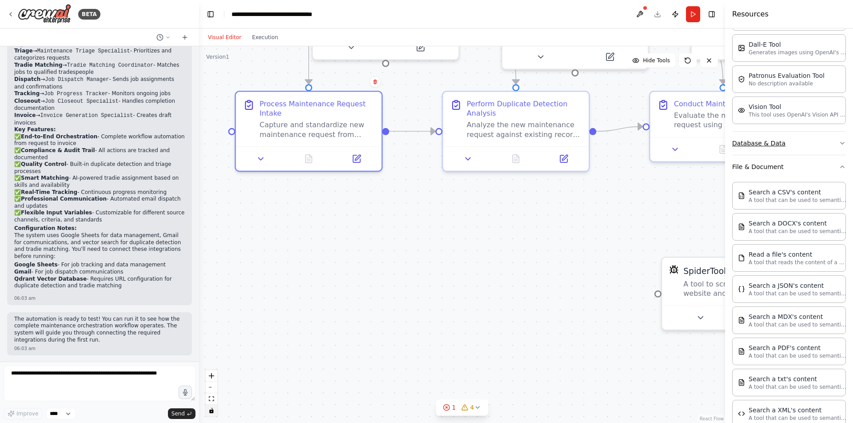
click at [786, 144] on button "Database & Data" at bounding box center [789, 143] width 114 height 23
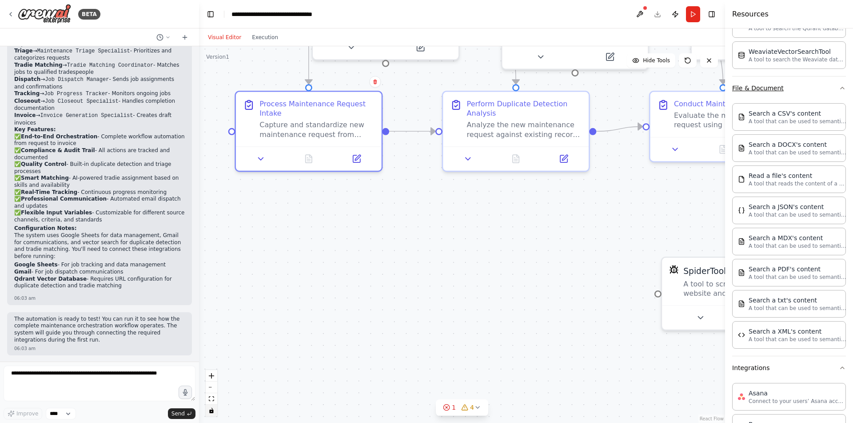
scroll to position [368, 0]
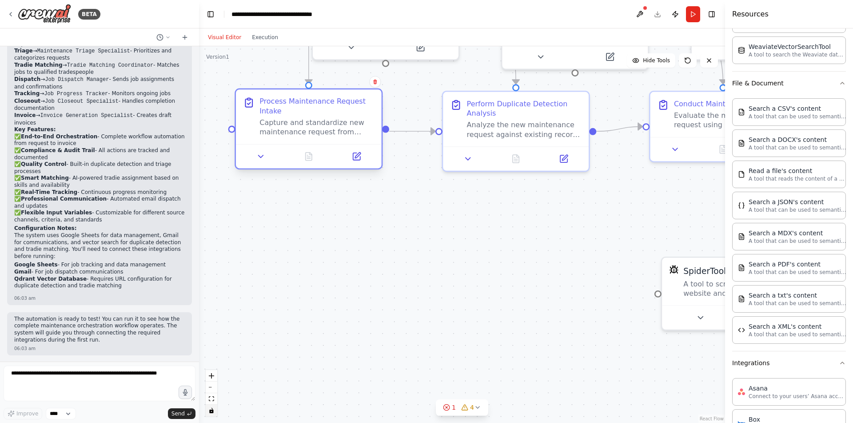
click at [254, 163] on div at bounding box center [309, 156] width 146 height 24
click at [266, 158] on button at bounding box center [261, 156] width 40 height 14
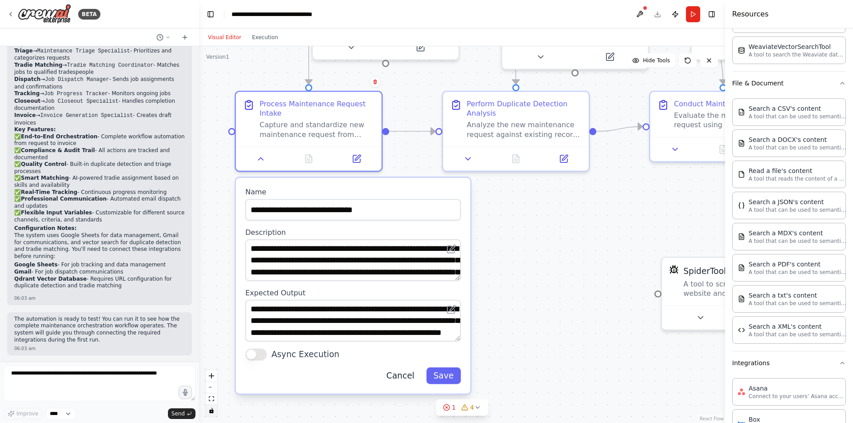
click at [408, 378] on button "Cancel" at bounding box center [400, 375] width 42 height 16
click at [399, 374] on button "Cancel" at bounding box center [400, 375] width 42 height 16
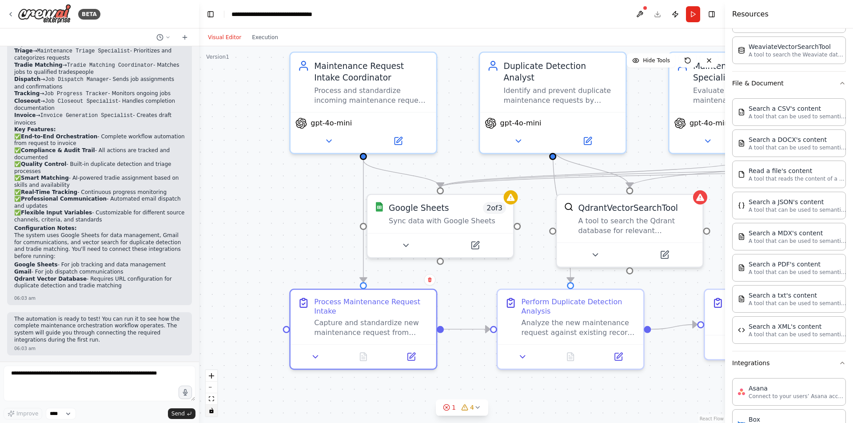
drag, startPoint x: 401, startPoint y: 207, endPoint x: 455, endPoint y: 404, distance: 205.1
click at [455, 404] on div ".deletable-edge-delete-btn { width: 20px; height: 20px; border: 0px solid #ffff…" at bounding box center [462, 234] width 526 height 376
drag, startPoint x: 363, startPoint y: 223, endPoint x: 454, endPoint y: 160, distance: 110.1
click at [454, 160] on div ".deletable-edge-delete-btn { width: 20px; height: 20px; border: 0px solid #ffff…" at bounding box center [462, 234] width 526 height 376
click at [408, 245] on icon at bounding box center [405, 242] width 9 height 9
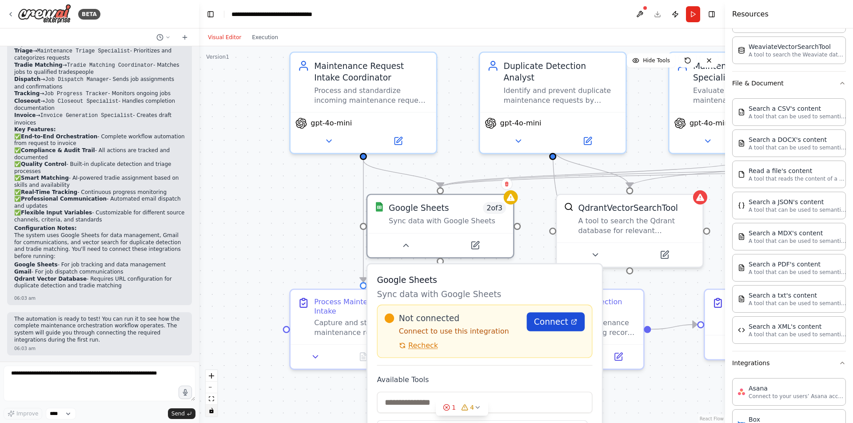
click at [551, 319] on span "Connect" at bounding box center [551, 321] width 34 height 12
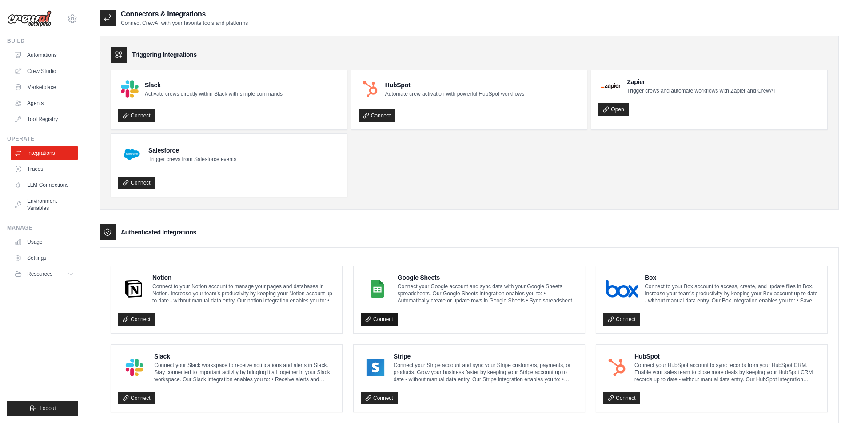
click at [383, 319] on link "Connect" at bounding box center [379, 319] width 37 height 12
click at [32, 182] on link "LLM Connections" at bounding box center [45, 185] width 67 height 14
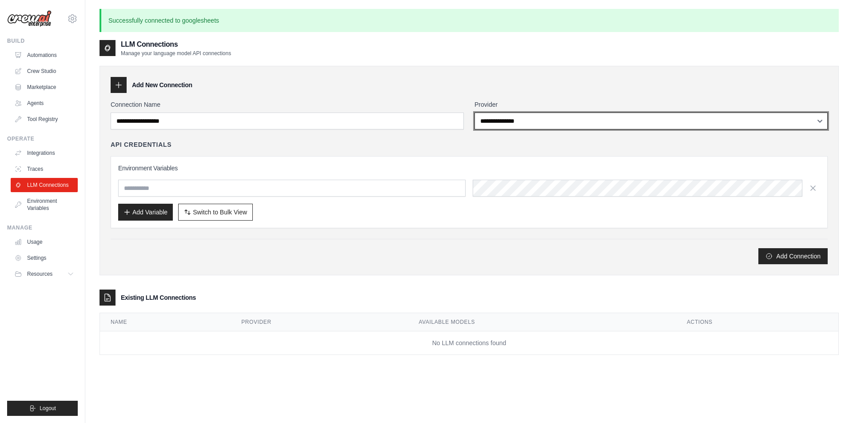
click at [475, 112] on select "**********" at bounding box center [651, 120] width 353 height 17
click option "**********" at bounding box center [0, 0] width 0 height 0
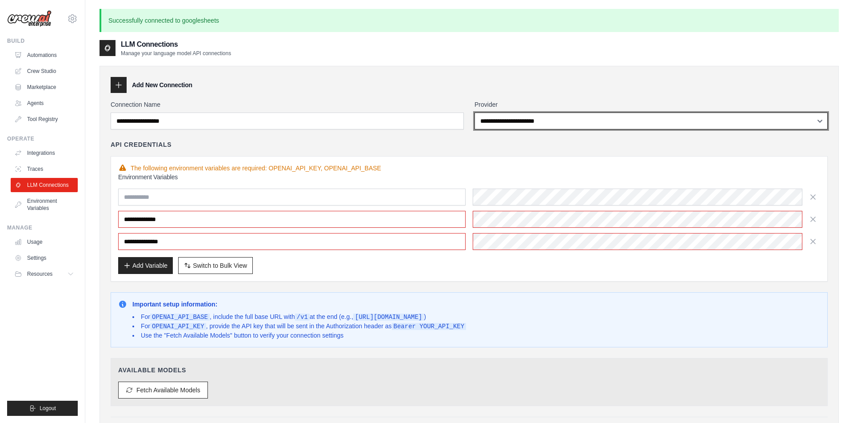
click at [475, 112] on select "**********" at bounding box center [651, 120] width 353 height 17
select select "******"
click option "******" at bounding box center [0, 0] width 0 height 0
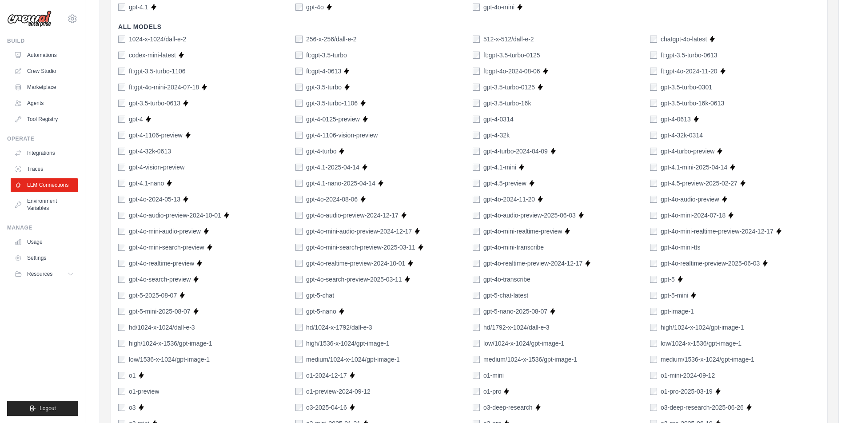
scroll to position [276, 0]
click at [652, 281] on div "gpt-5" at bounding box center [662, 278] width 25 height 9
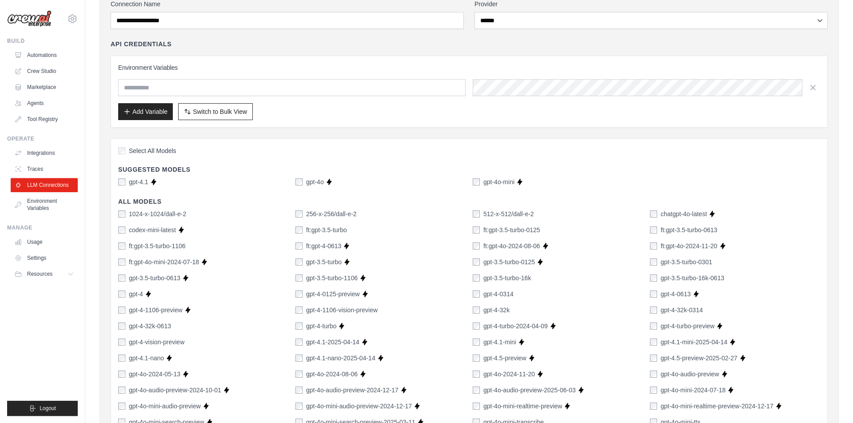
scroll to position [92, 0]
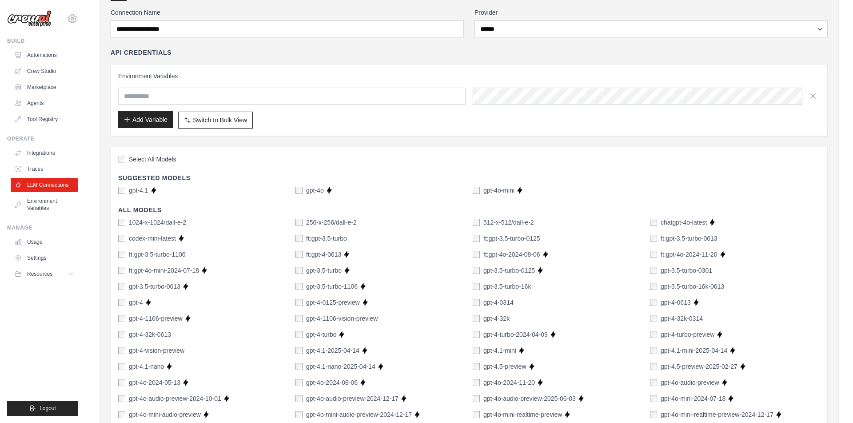
click at [147, 121] on button "Add Variable" at bounding box center [145, 119] width 55 height 17
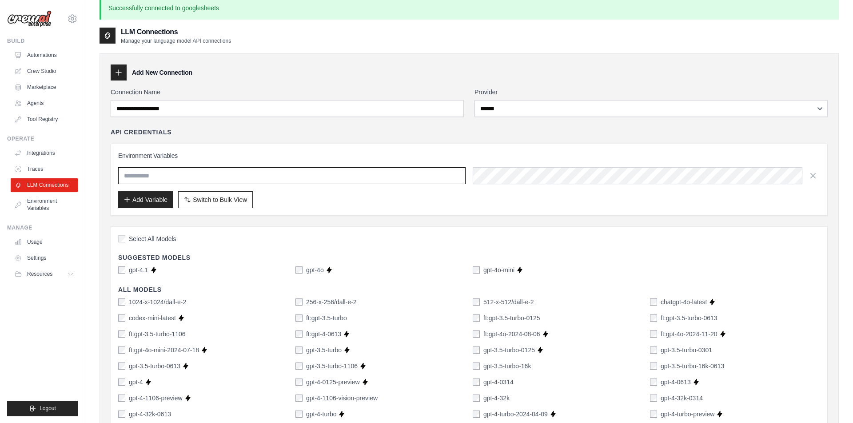
scroll to position [0, 0]
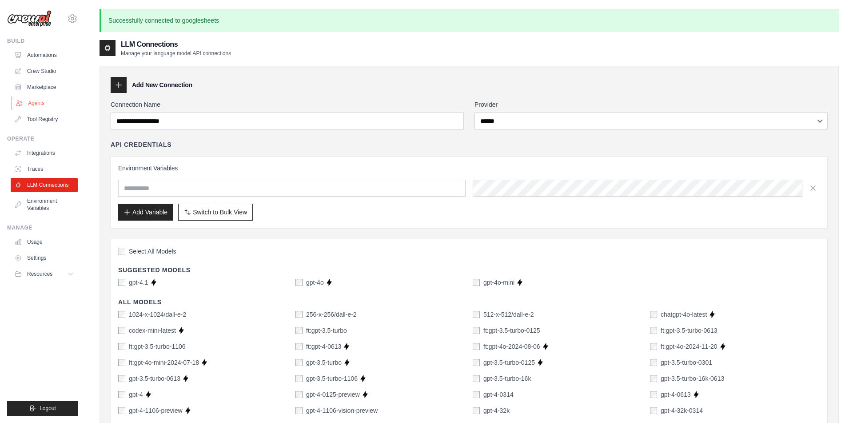
click at [37, 101] on link "Agents" at bounding box center [45, 103] width 67 height 14
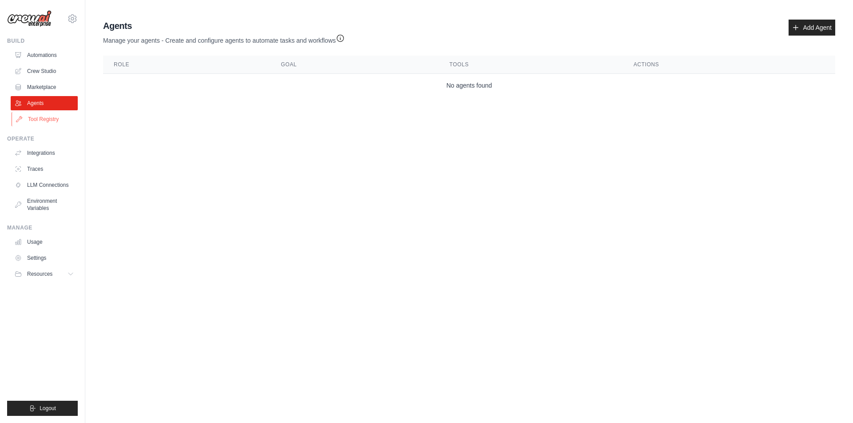
click at [48, 119] on link "Tool Registry" at bounding box center [45, 119] width 67 height 14
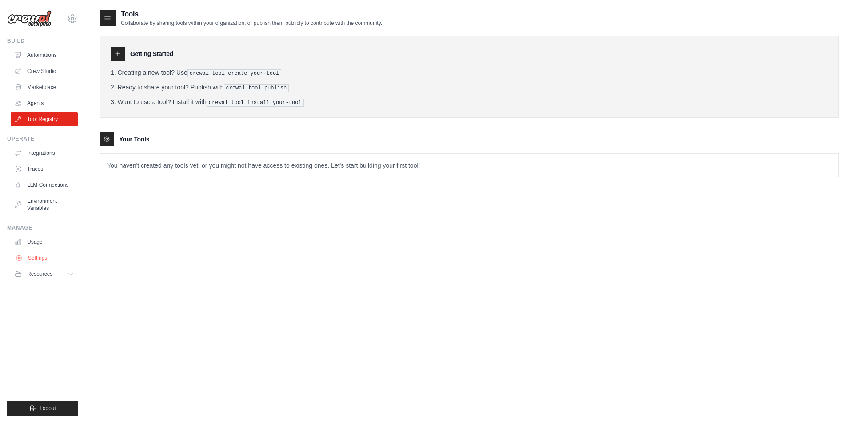
click at [43, 256] on link "Settings" at bounding box center [45, 258] width 67 height 14
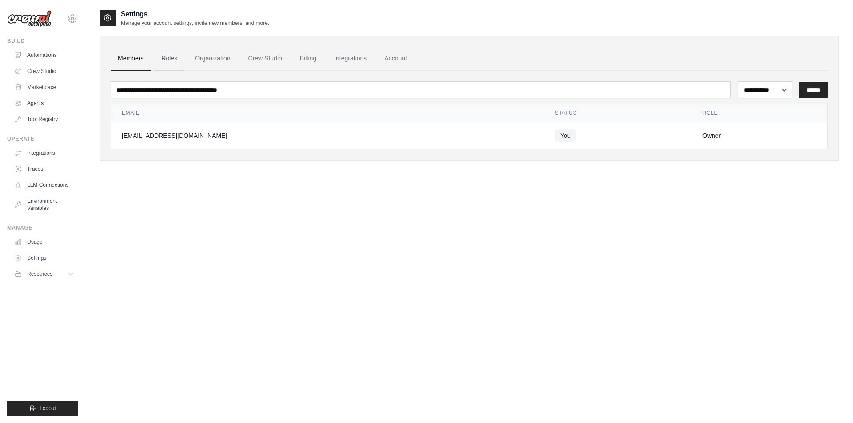
click at [176, 60] on link "Roles" at bounding box center [169, 59] width 30 height 24
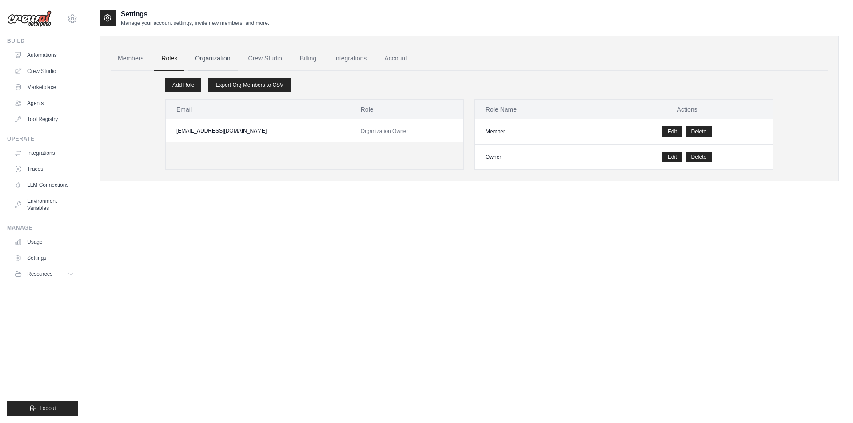
click at [223, 53] on link "Organization" at bounding box center [212, 59] width 49 height 24
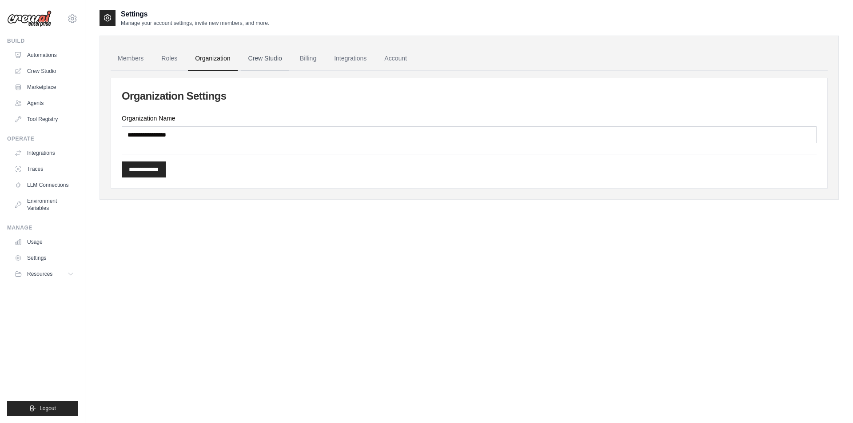
click at [277, 56] on link "Crew Studio" at bounding box center [265, 59] width 48 height 24
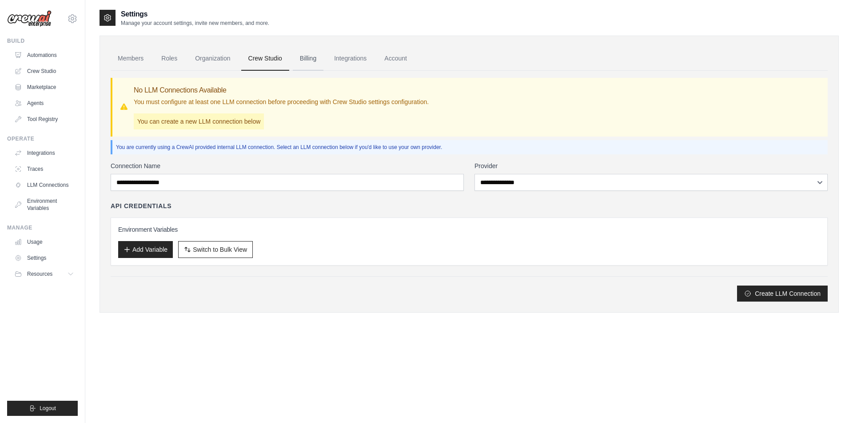
click at [321, 61] on link "Billing" at bounding box center [308, 59] width 31 height 24
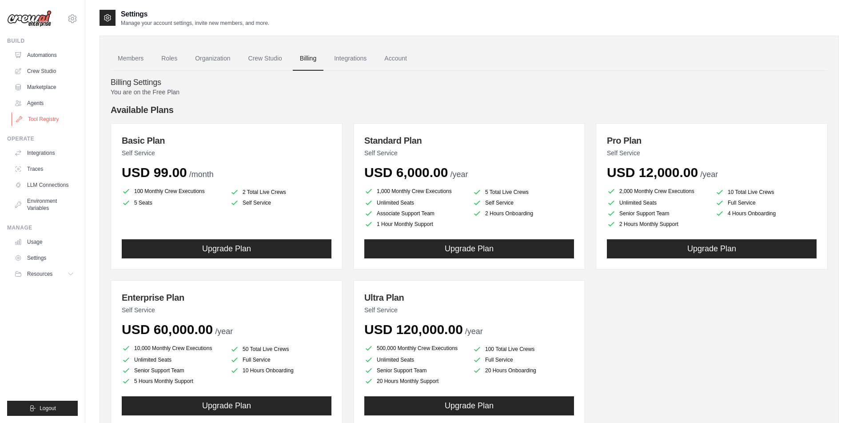
click at [48, 116] on link "Tool Registry" at bounding box center [45, 119] width 67 height 14
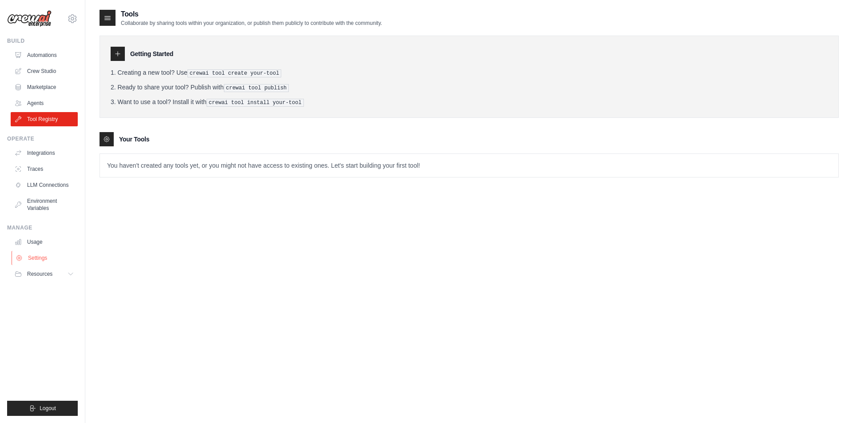
click at [43, 259] on link "Settings" at bounding box center [45, 258] width 67 height 14
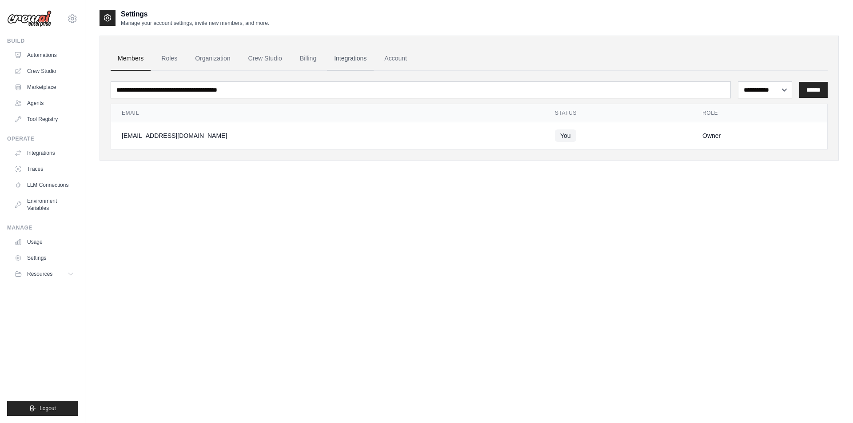
click at [352, 59] on link "Integrations" at bounding box center [350, 59] width 47 height 24
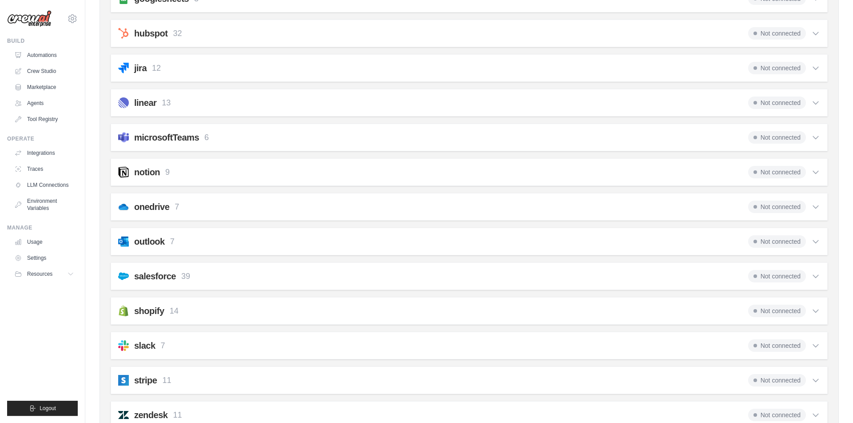
scroll to position [481, 0]
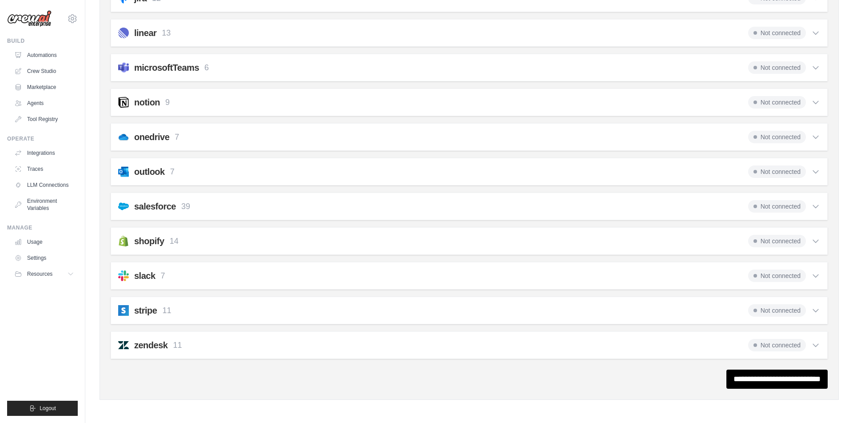
click at [671, 171] on div "outlook 7 Not connected" at bounding box center [469, 171] width 702 height 12
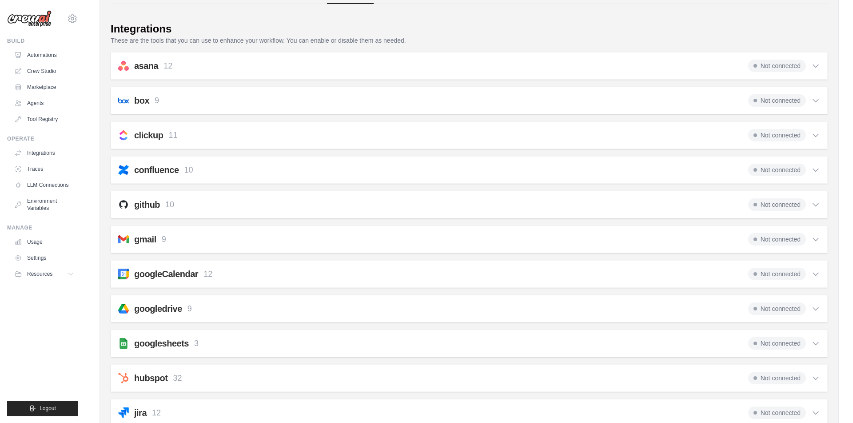
scroll to position [0, 0]
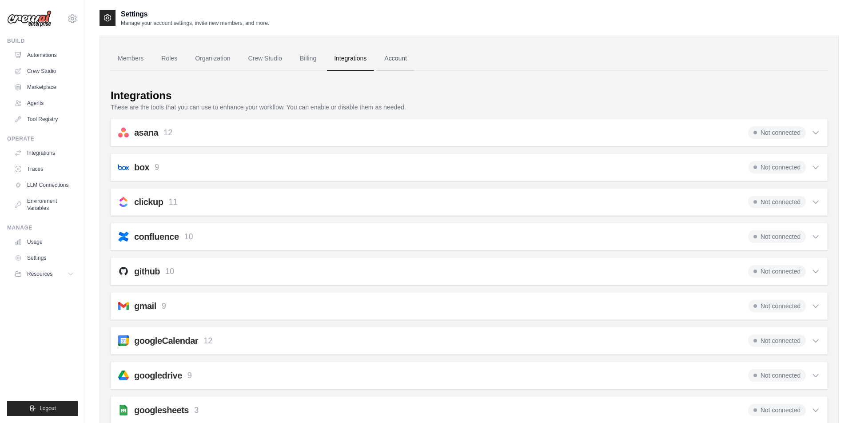
click at [414, 60] on link "Account" at bounding box center [395, 59] width 37 height 24
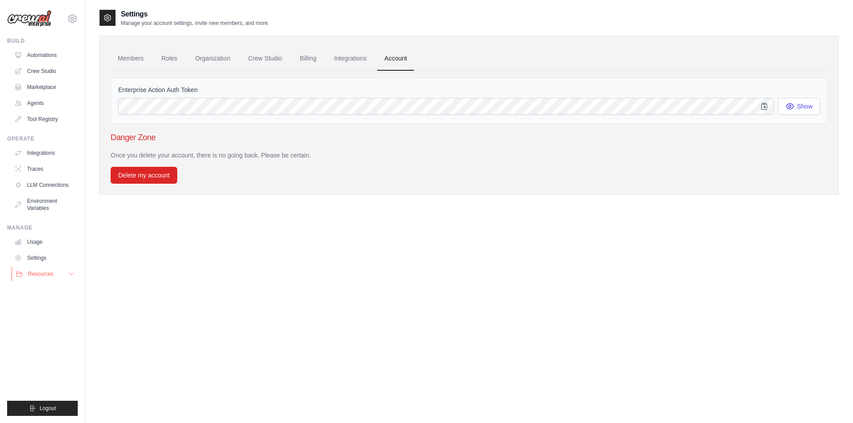
click at [52, 273] on span "Resources" at bounding box center [40, 273] width 25 height 7
click at [38, 303] on span "GitHub" at bounding box center [40, 302] width 16 height 7
